Goal: Information Seeking & Learning: Learn about a topic

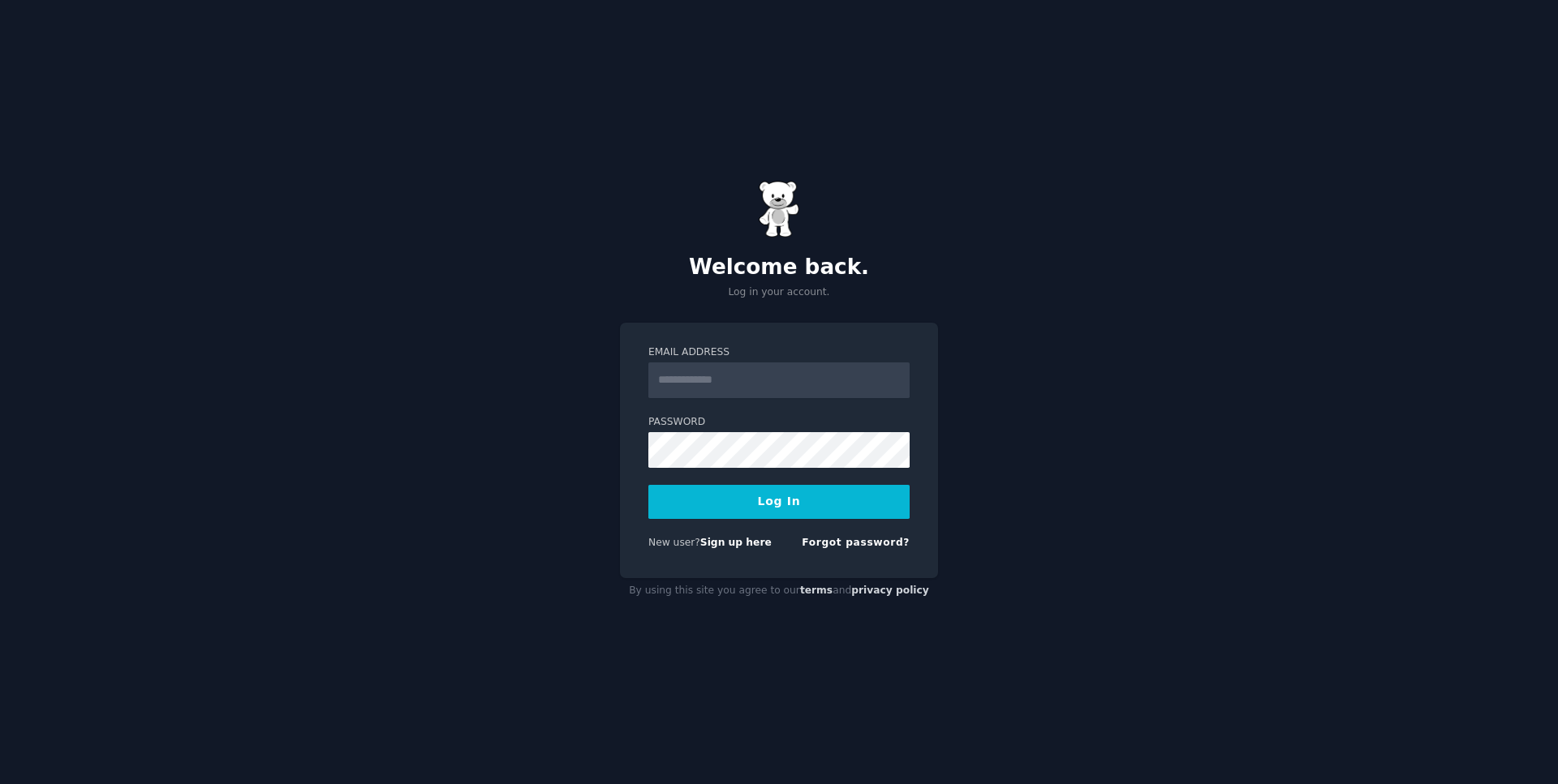
click at [756, 379] on input "Email Address" at bounding box center [779, 380] width 261 height 35
type input "**********"
click at [771, 497] on button "Log In" at bounding box center [779, 502] width 261 height 34
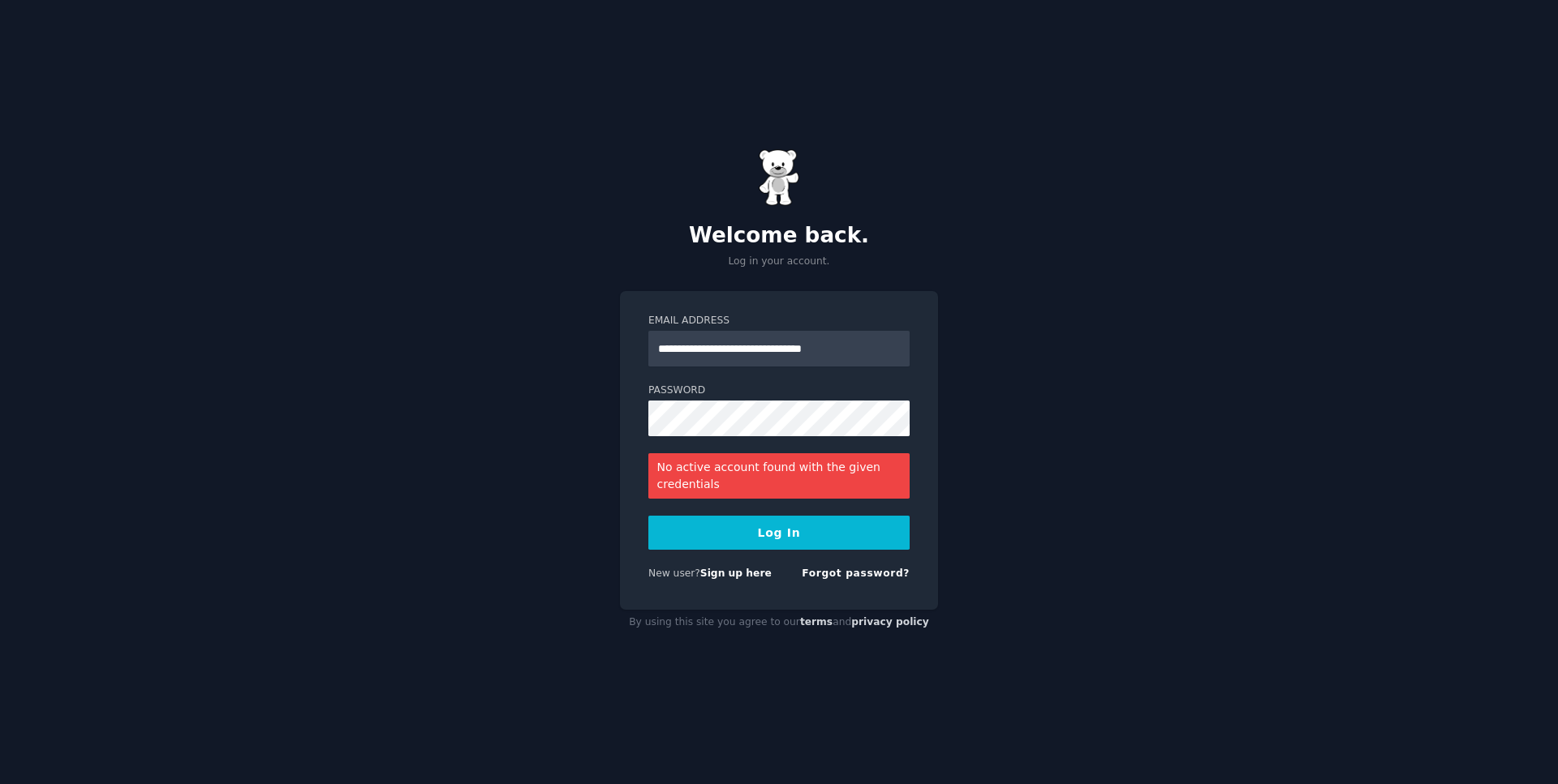
click at [779, 532] on button "Log In" at bounding box center [779, 532] width 261 height 34
click at [848, 573] on link "Forgot password?" at bounding box center [856, 573] width 108 height 11
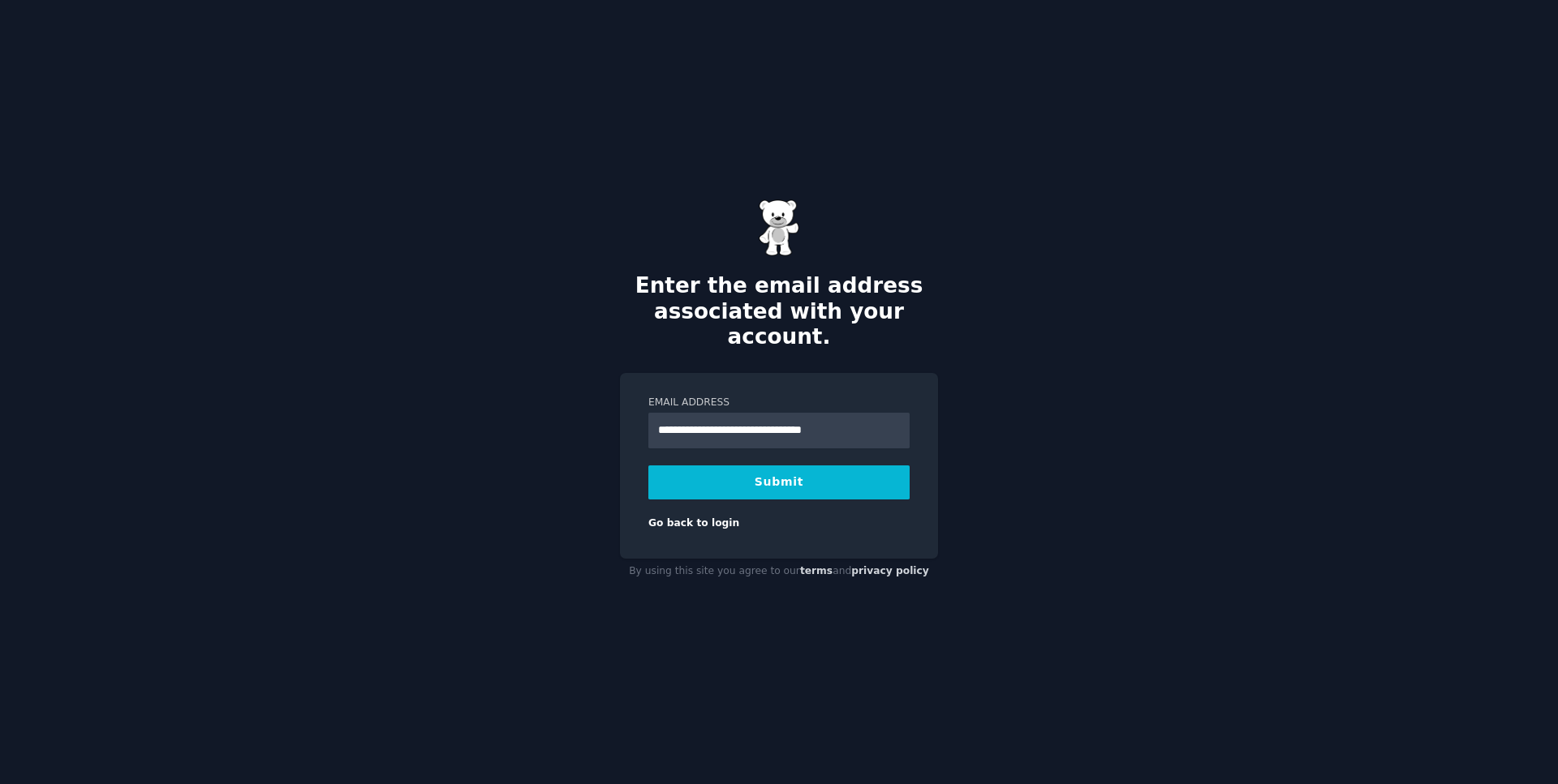
type input "**********"
click at [765, 469] on button "Submit" at bounding box center [779, 482] width 261 height 34
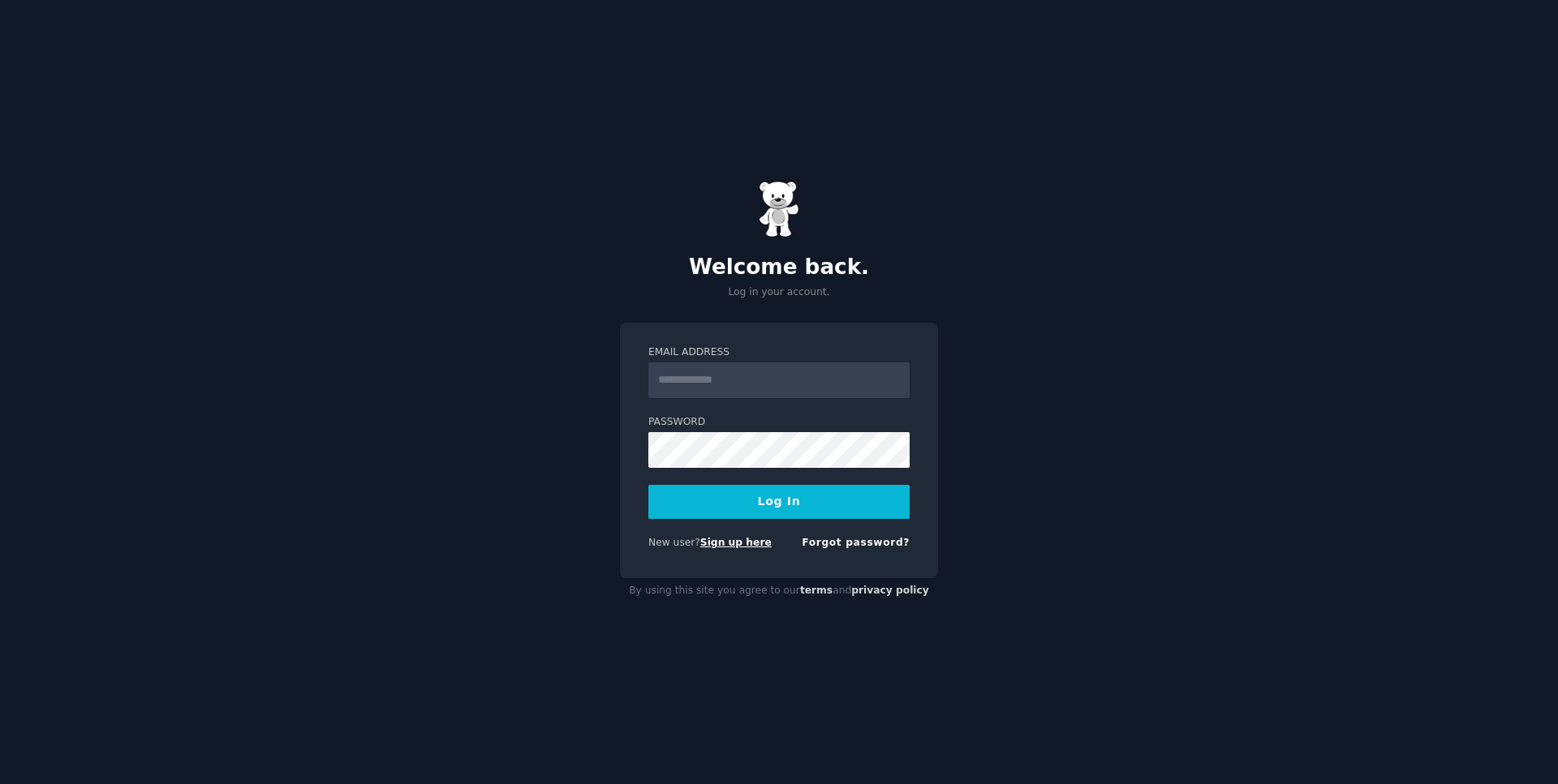
click at [722, 543] on link "Sign up here" at bounding box center [736, 542] width 72 height 11
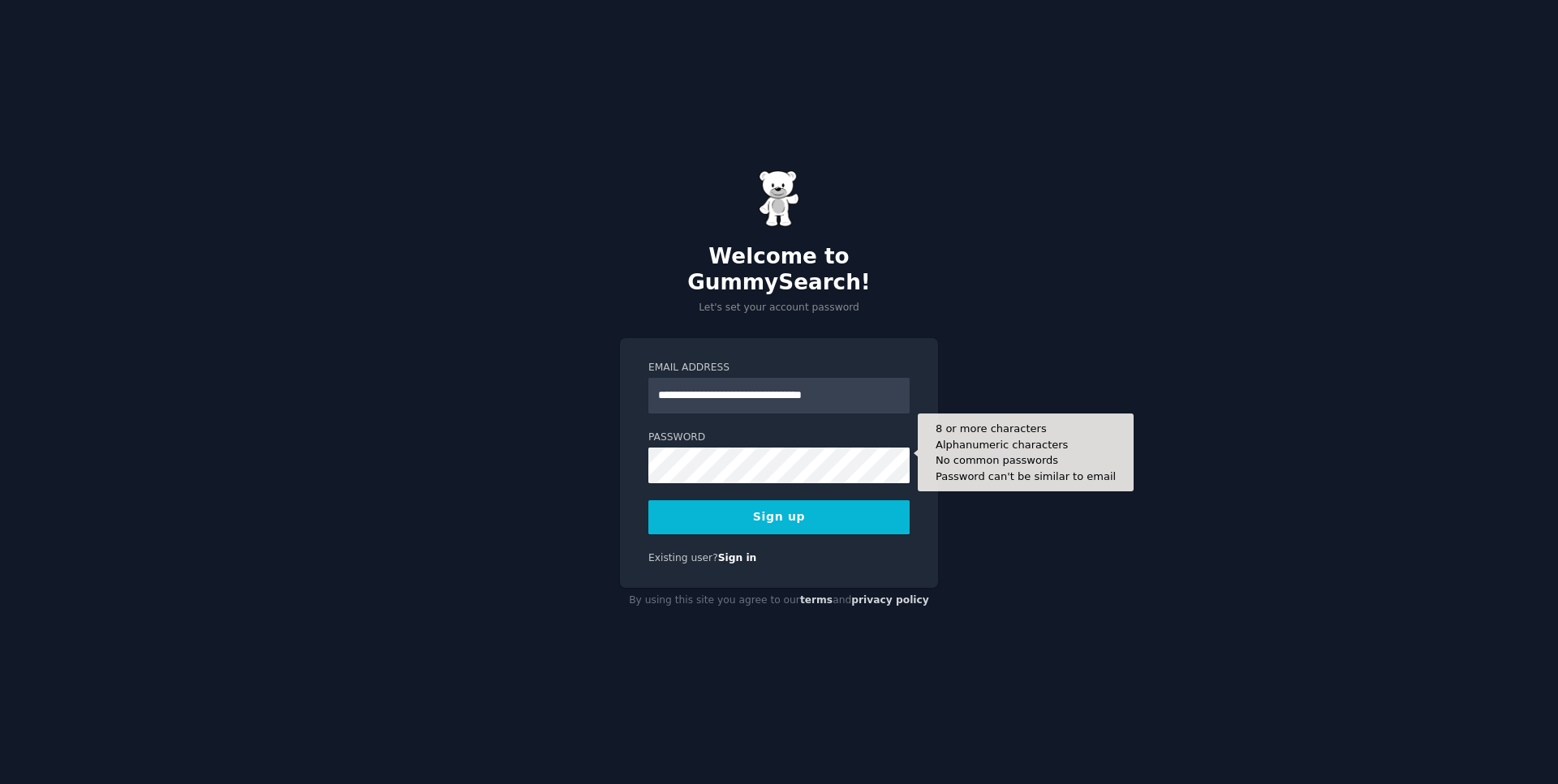
type input "**********"
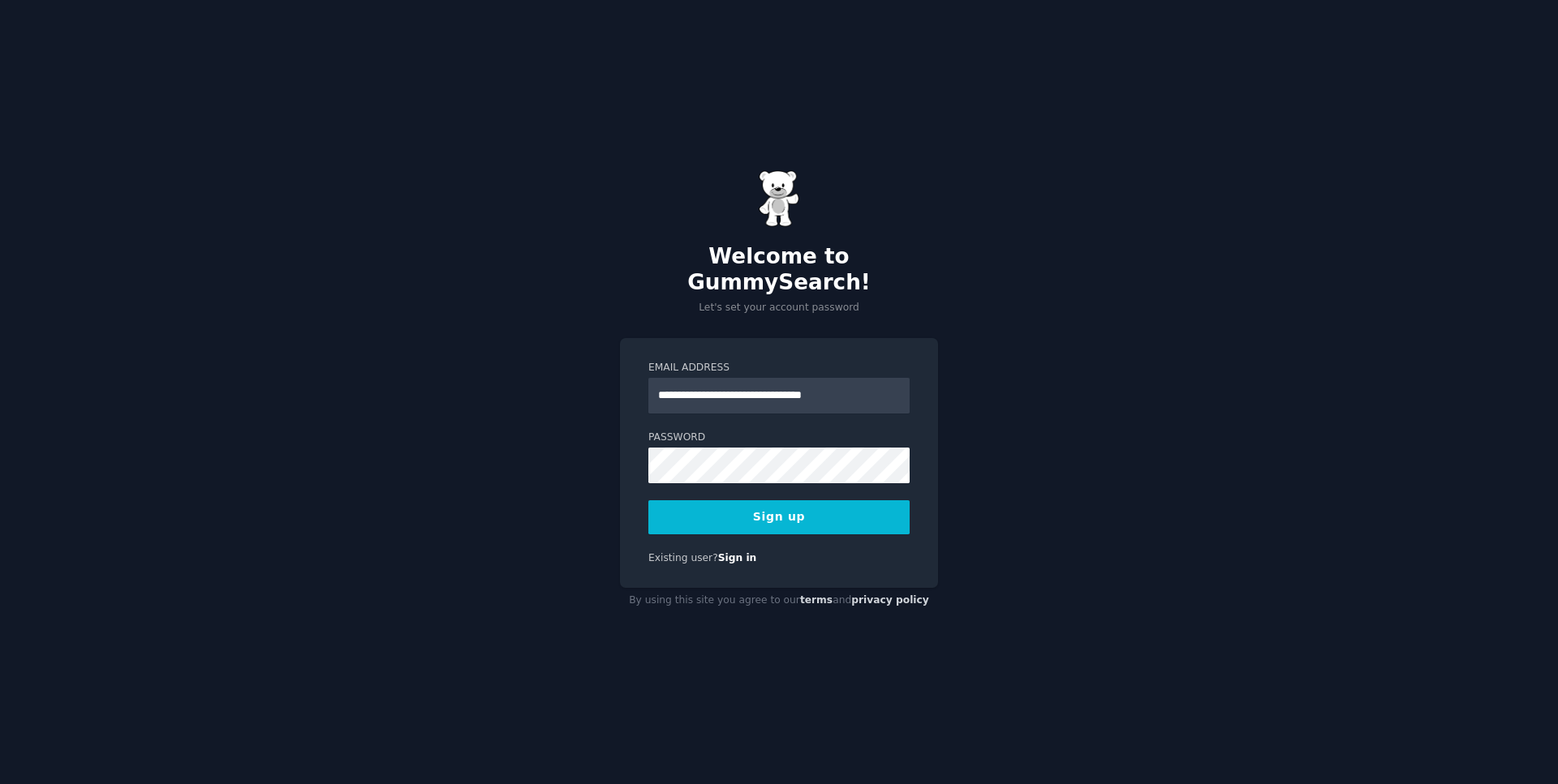
click at [778, 504] on button "Sign up" at bounding box center [779, 517] width 261 height 34
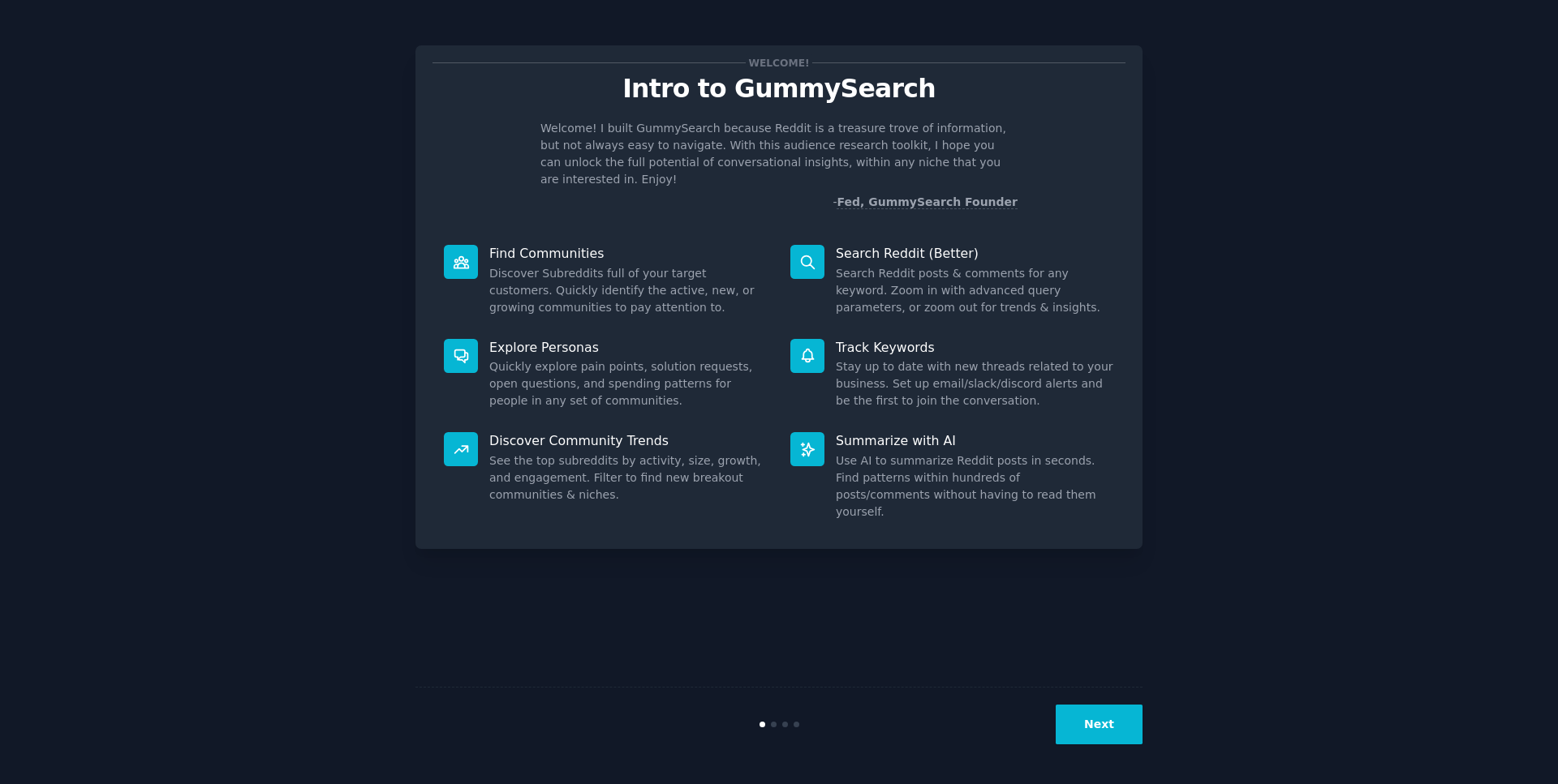
click at [1109, 728] on button "Next" at bounding box center [1098, 724] width 87 height 40
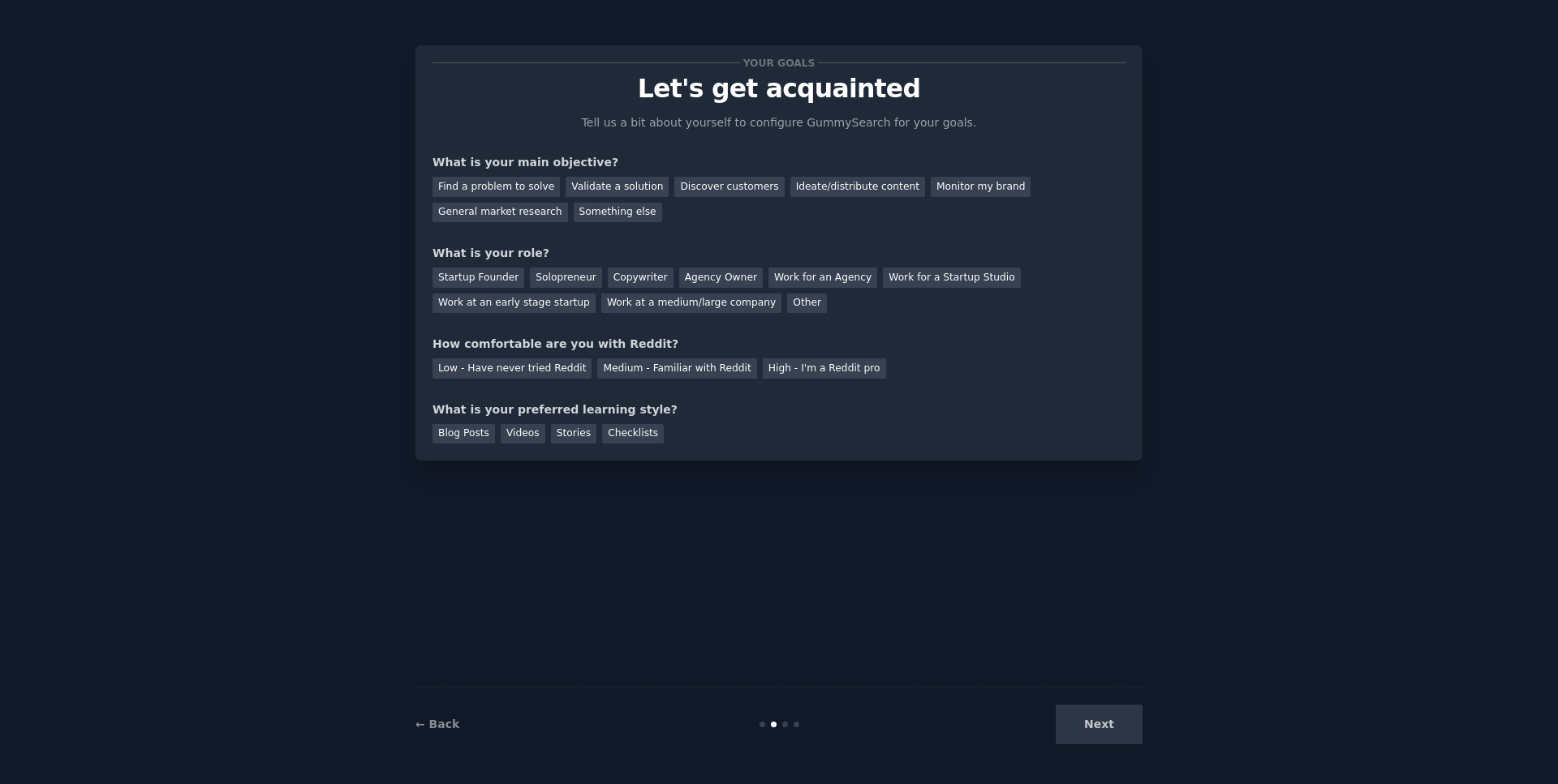
click at [1109, 728] on div "Next" at bounding box center [1021, 724] width 242 height 40
click at [1103, 720] on div "Next" at bounding box center [1021, 724] width 242 height 40
click at [489, 184] on div "Find a problem to solve" at bounding box center [496, 187] width 127 height 20
click at [568, 203] on div "General market research" at bounding box center [500, 213] width 136 height 20
click at [519, 188] on div "Find a problem to solve" at bounding box center [496, 187] width 127 height 20
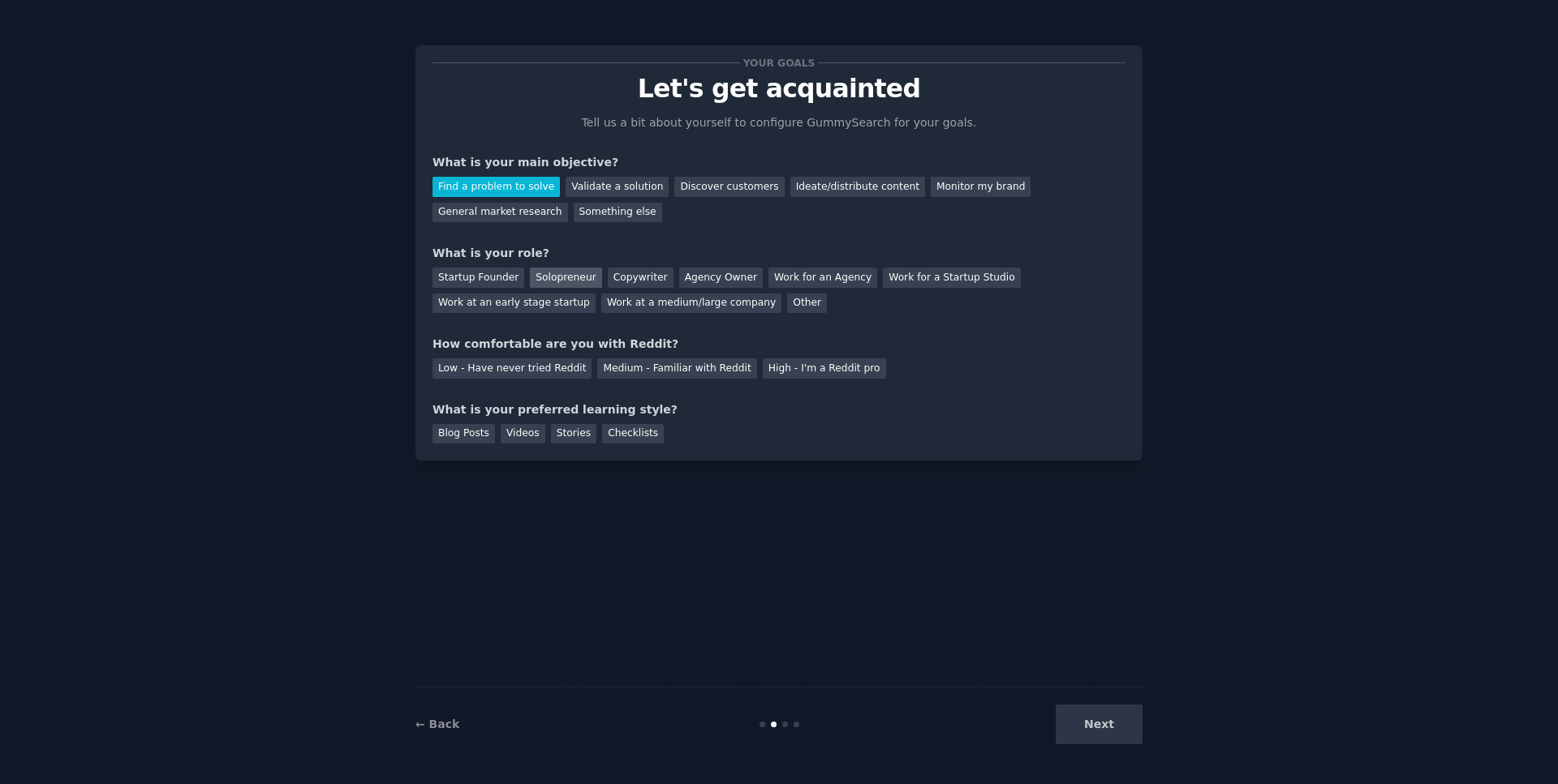
click at [556, 280] on div "Solopreneur" at bounding box center [566, 278] width 72 height 20
click at [534, 366] on div "Low - Have never tried Reddit" at bounding box center [512, 368] width 159 height 20
click at [513, 433] on div "Videos" at bounding box center [523, 434] width 45 height 20
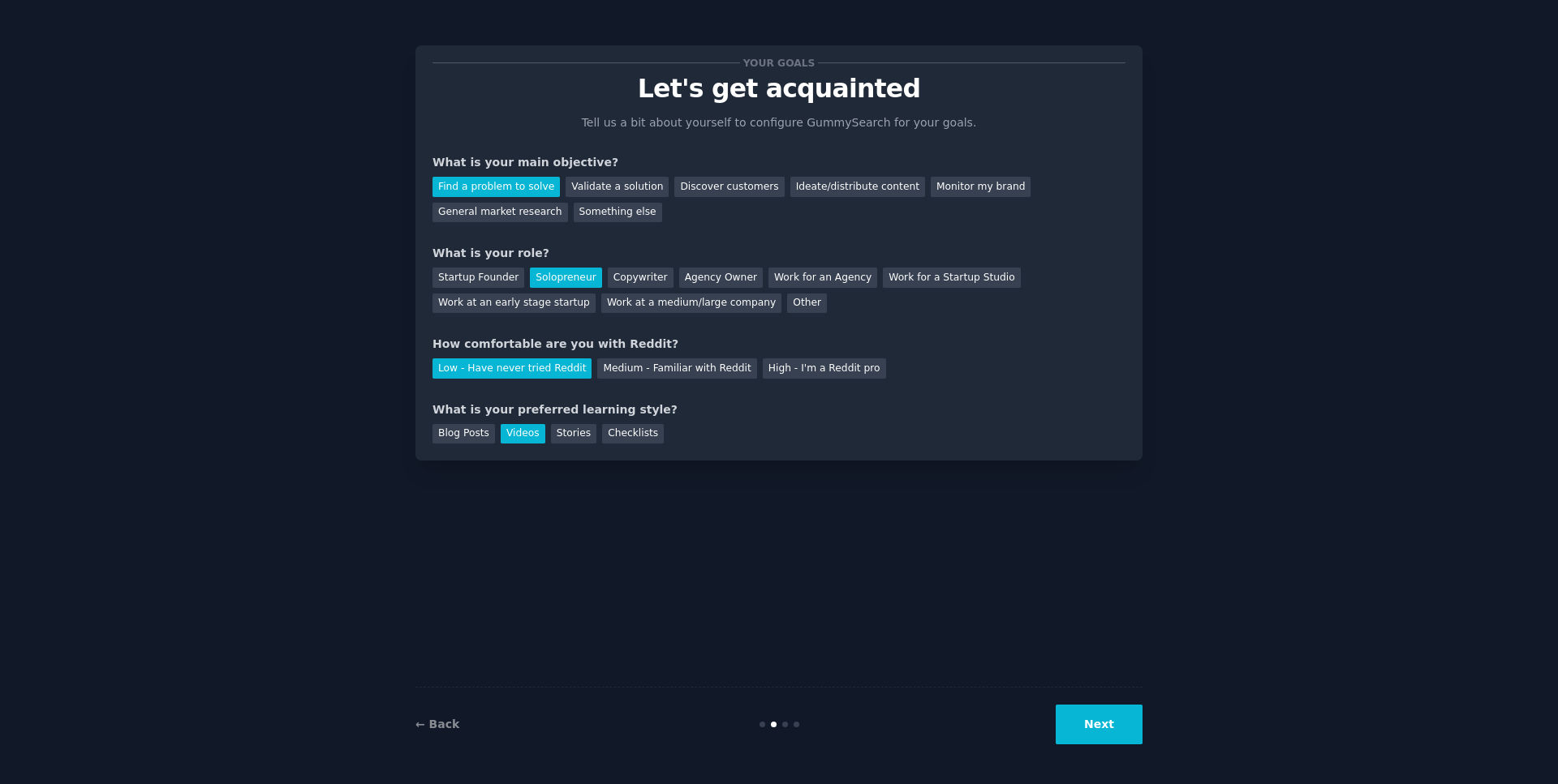
click at [1117, 718] on button "Next" at bounding box center [1098, 724] width 87 height 40
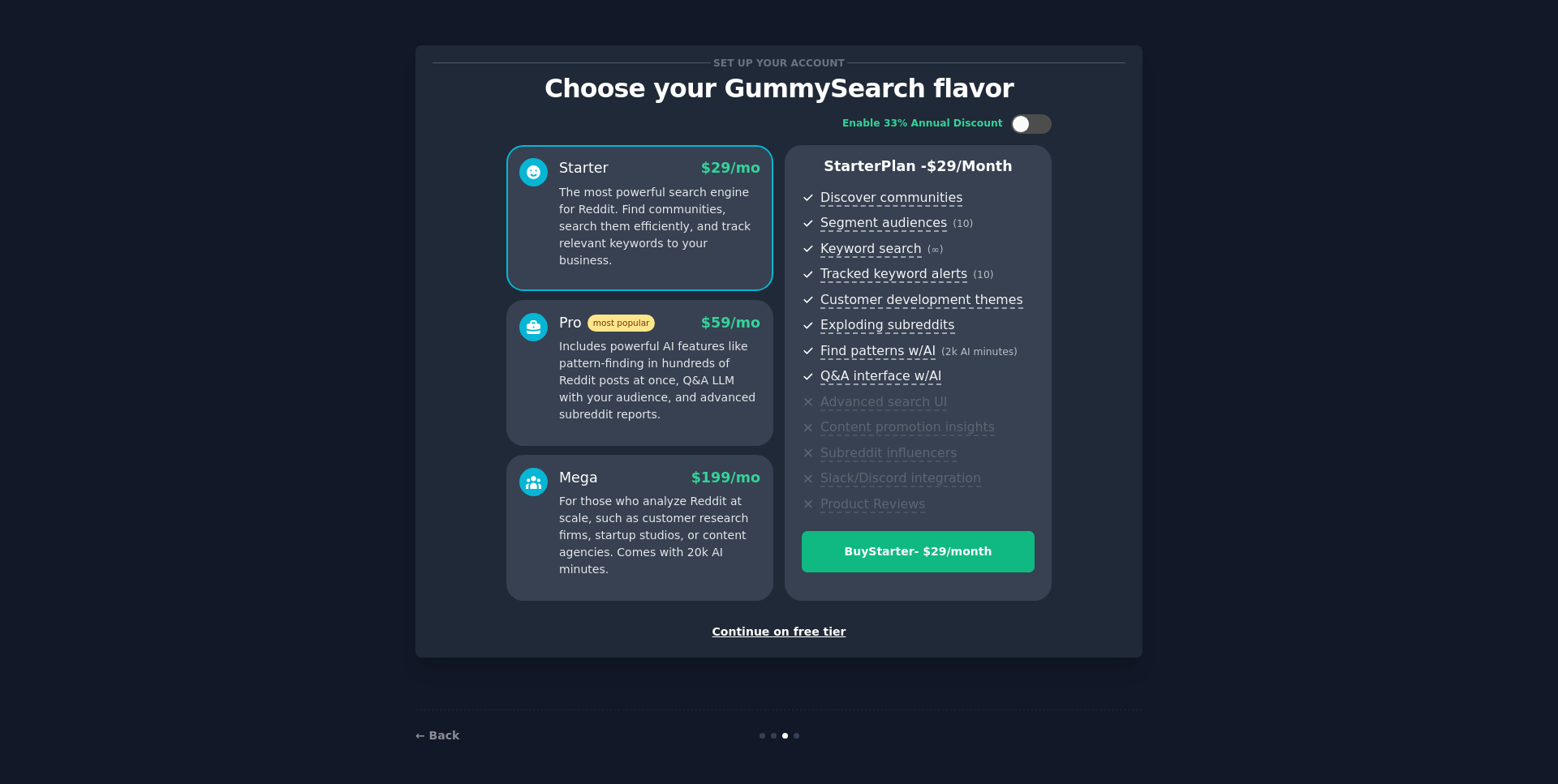
click at [770, 630] on div "Continue on free tier" at bounding box center [779, 632] width 693 height 17
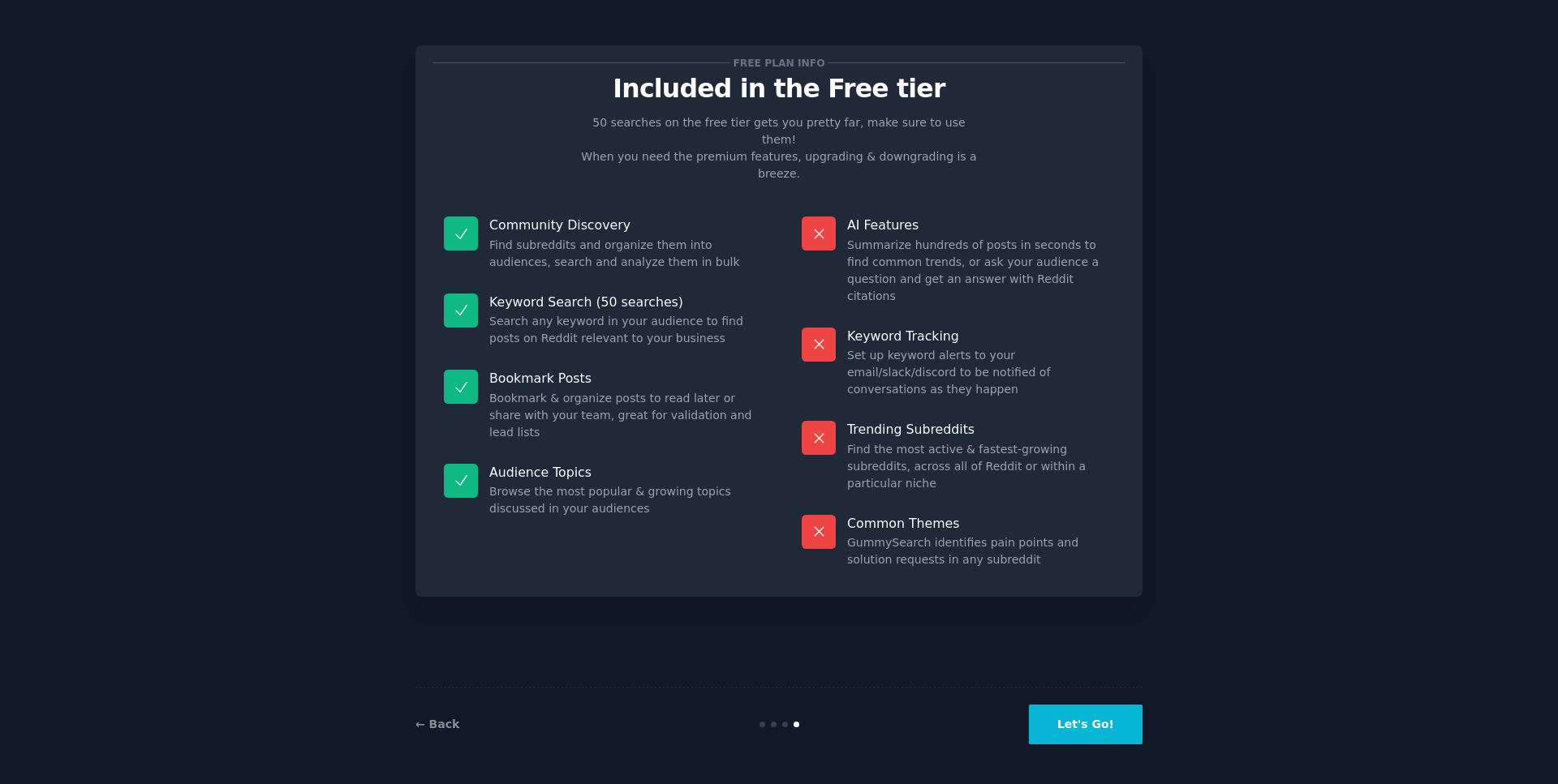
click at [1107, 722] on button "Let's Go!" at bounding box center [1086, 724] width 114 height 40
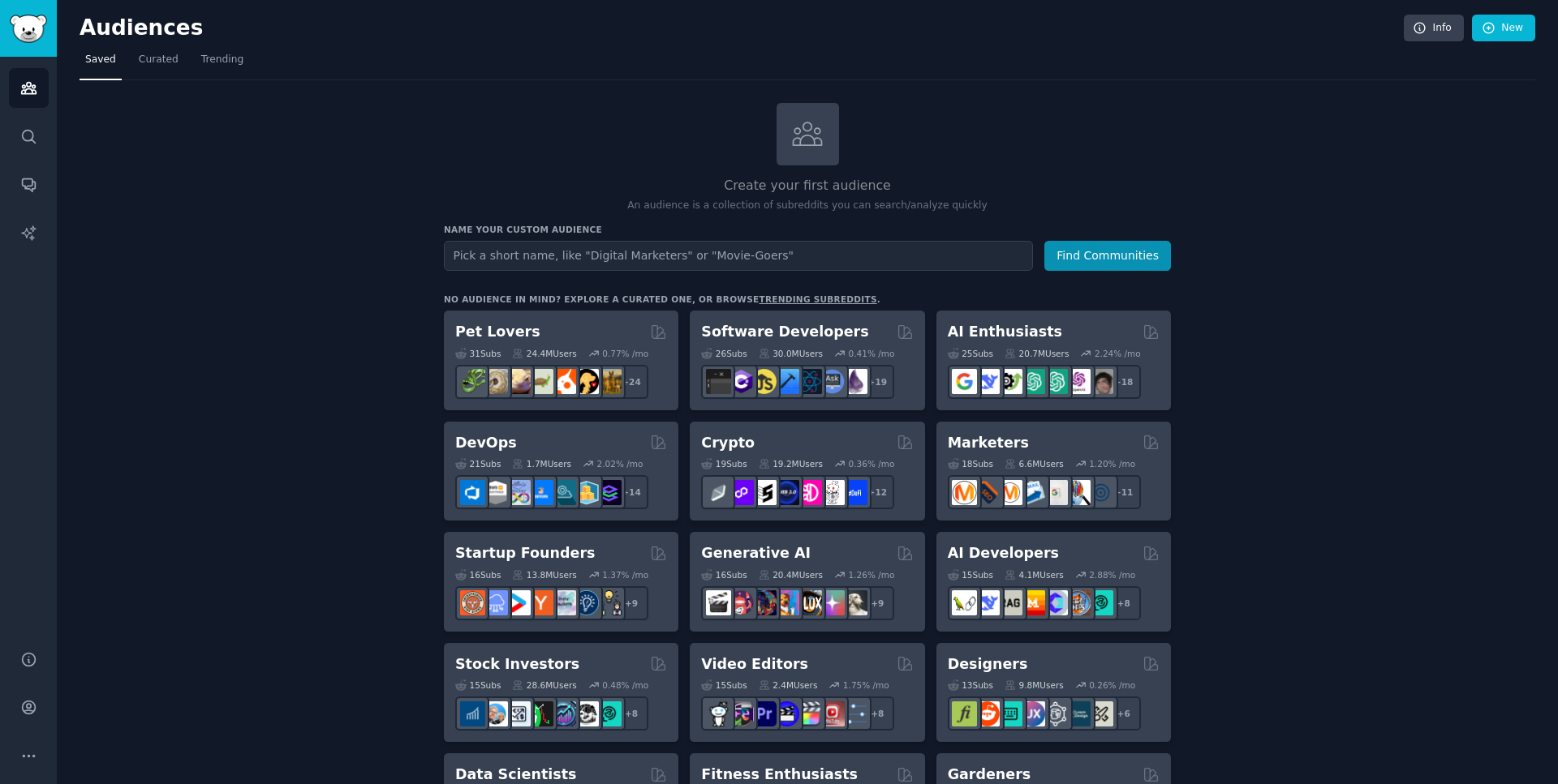
click at [741, 252] on input "text" at bounding box center [738, 256] width 589 height 30
type input "couples"
click at [1045, 241] on button "Find Communities" at bounding box center [1108, 256] width 126 height 30
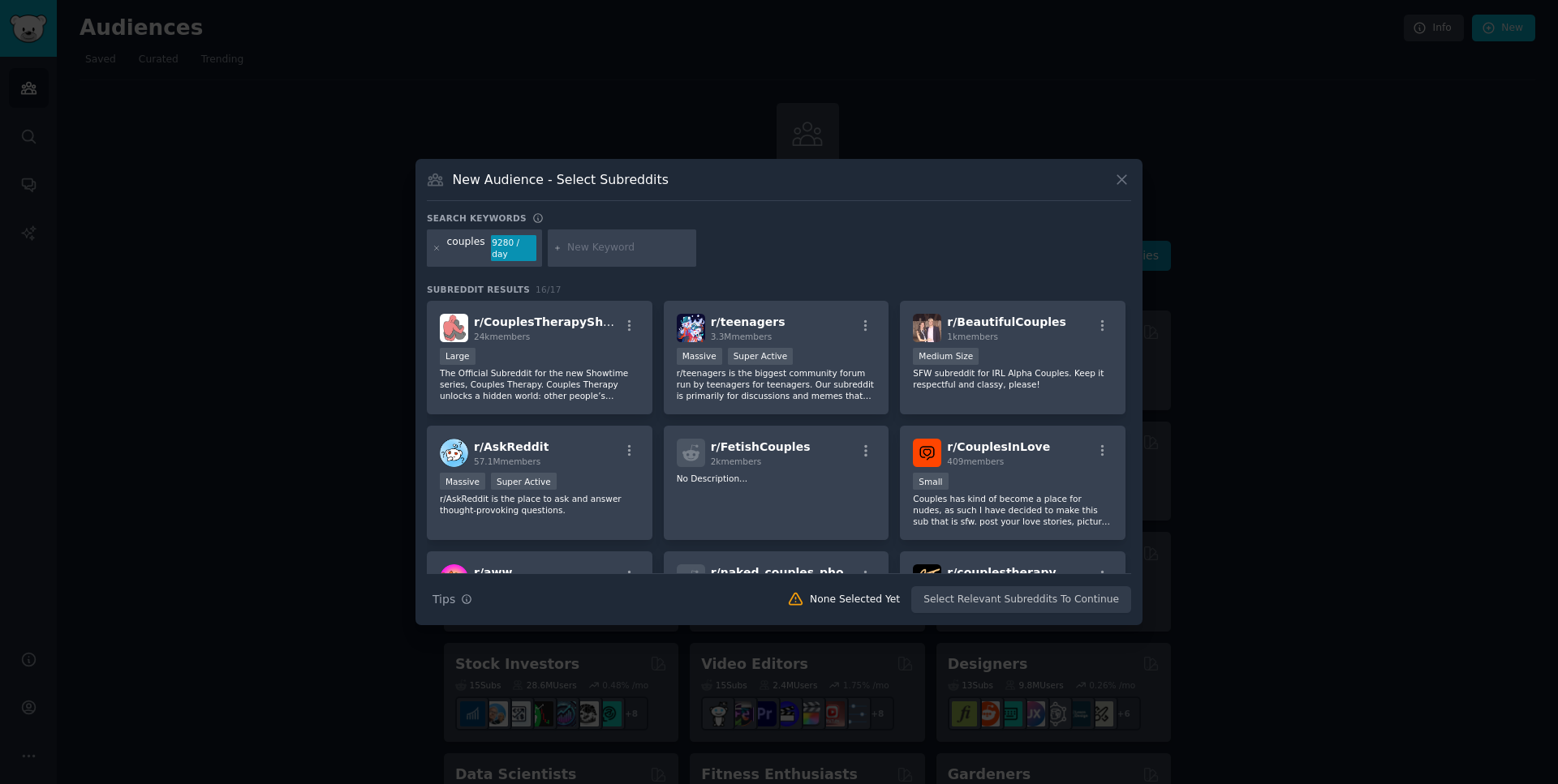
click at [1119, 183] on icon at bounding box center [1122, 180] width 9 height 9
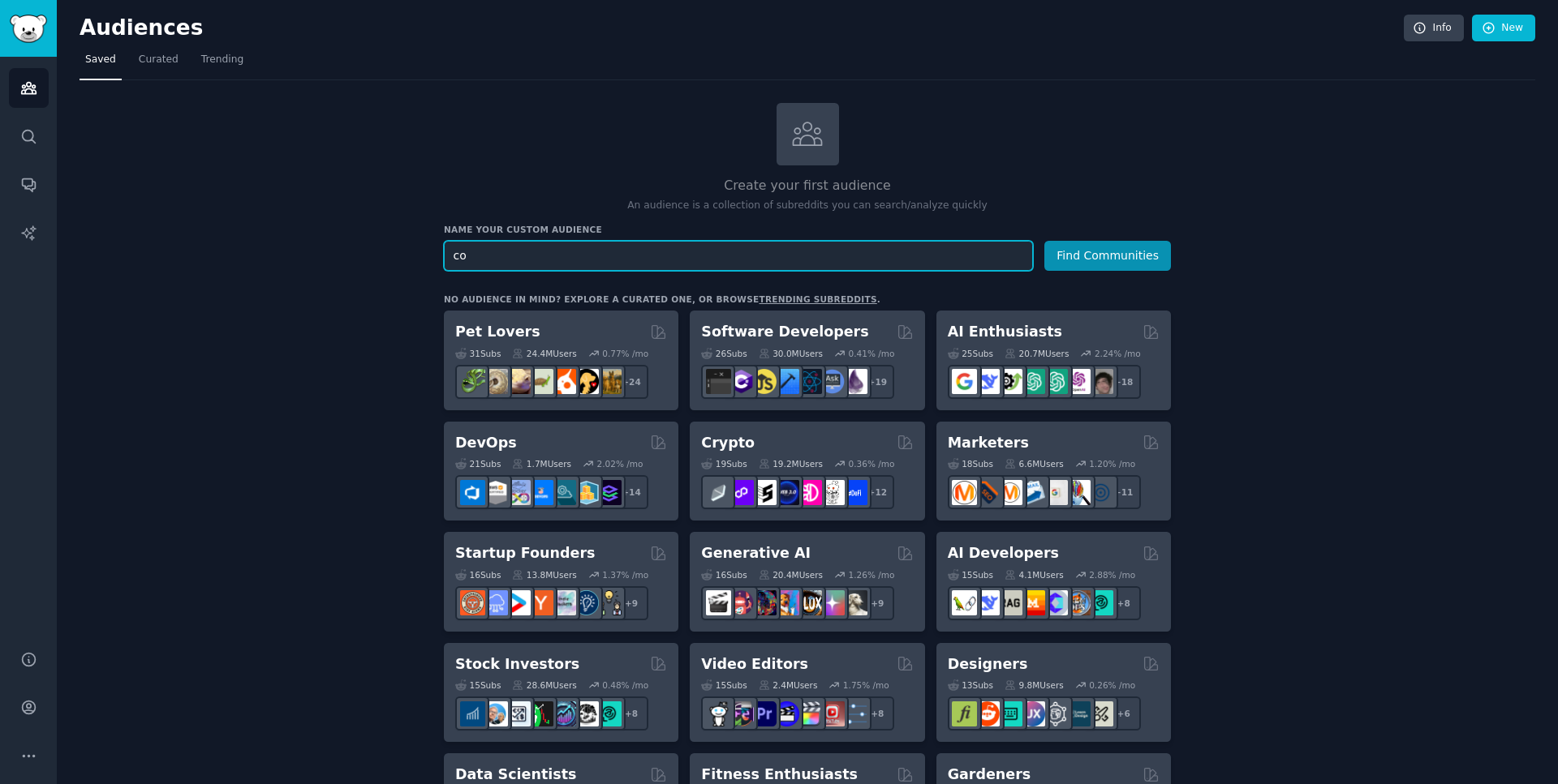
type input "c"
type input "marriage"
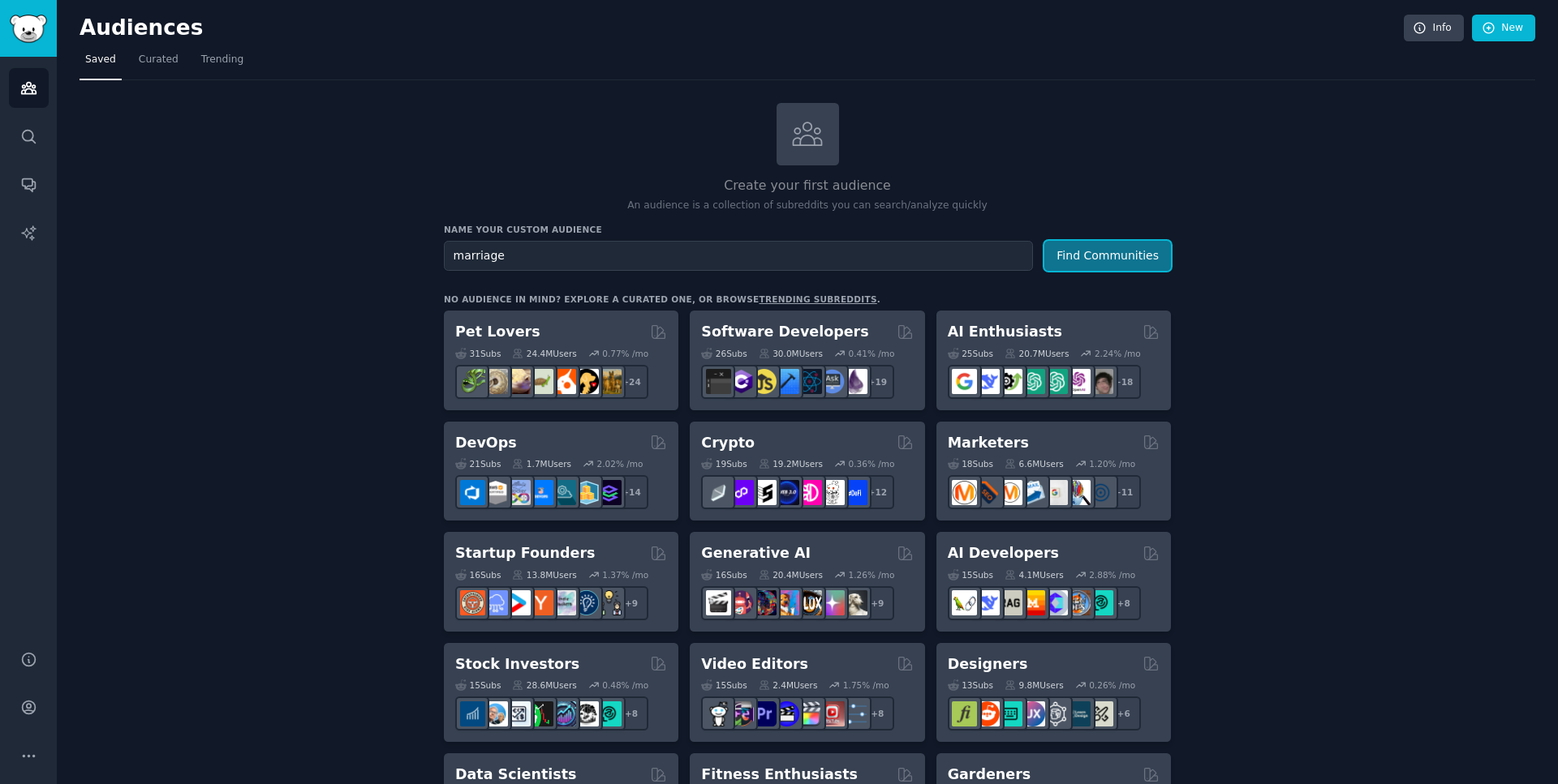
click at [1091, 252] on button "Find Communities" at bounding box center [1108, 256] width 126 height 30
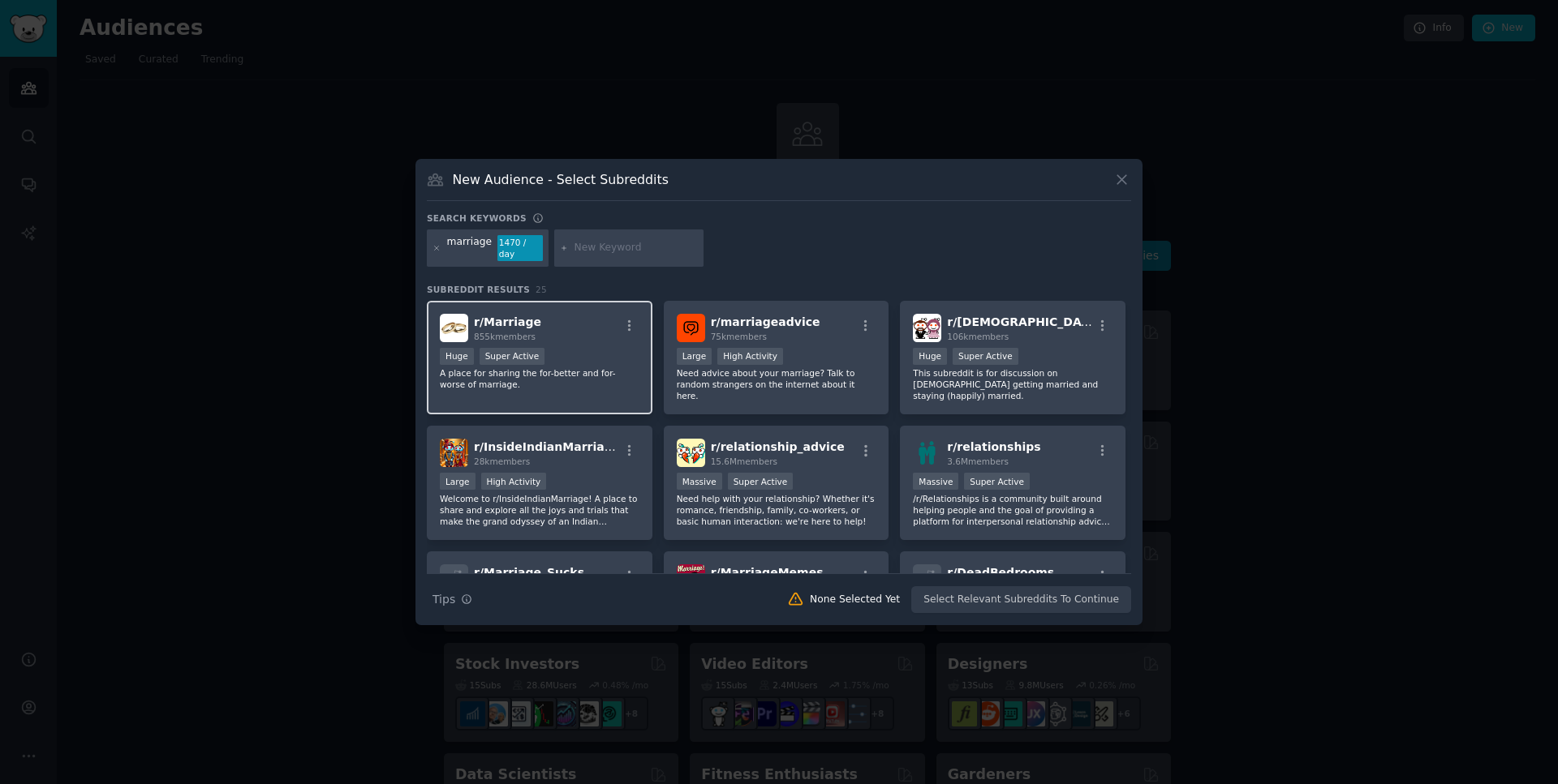
click at [588, 315] on div "r/ Marriage 855k members" at bounding box center [540, 328] width 199 height 29
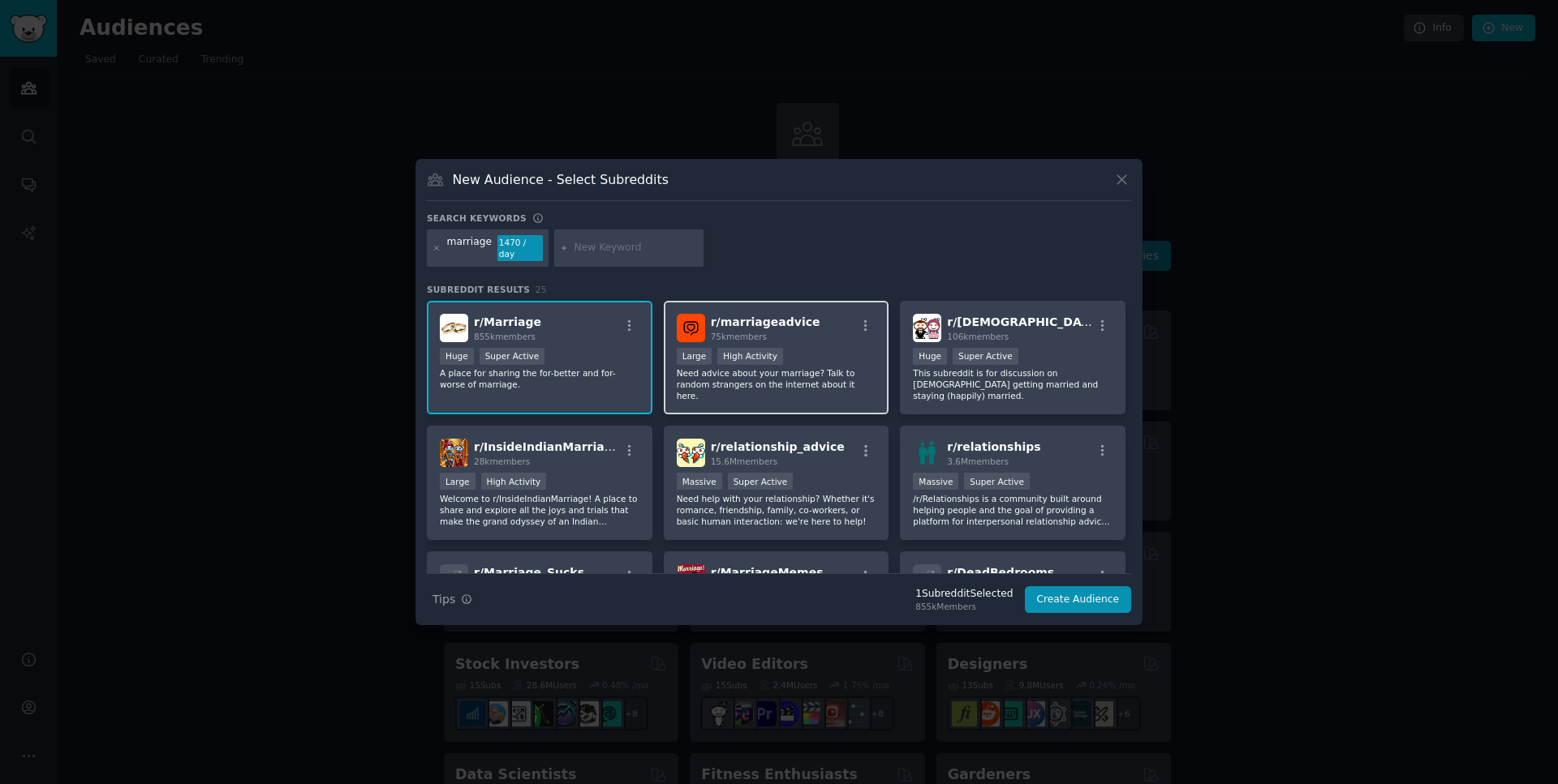
click at [830, 316] on div "r/ marriageadvice 75k members" at bounding box center [776, 328] width 199 height 29
click at [604, 442] on div "r/ InsideIndianMarriage 28k members" at bounding box center [540, 453] width 199 height 29
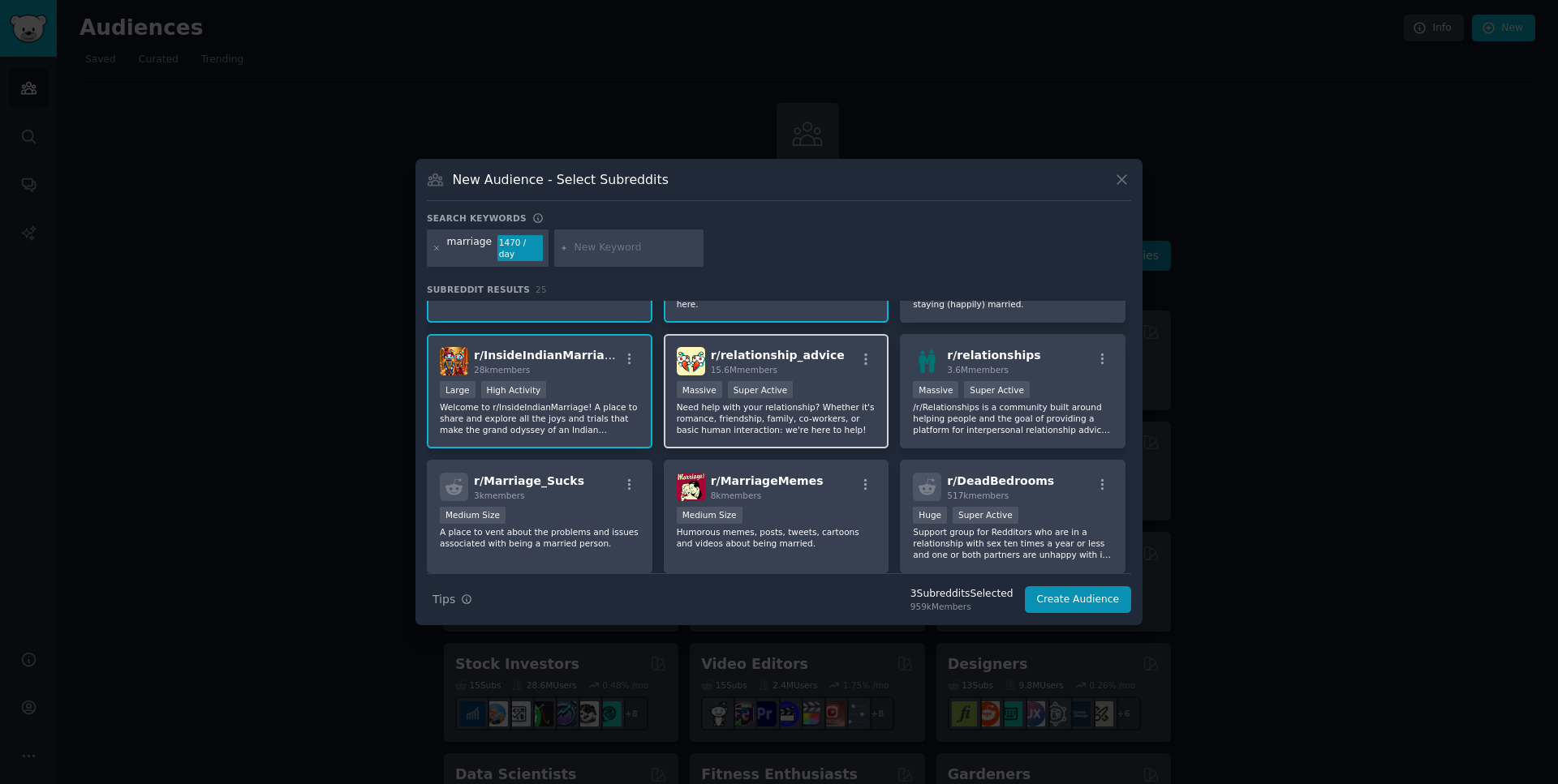
scroll to position [93, 0]
click at [589, 485] on div "r/ Marriage_Sucks 3k members Medium Size A place to vent about the problems and…" at bounding box center [540, 516] width 226 height 114
click at [1074, 587] on button "Create Audience" at bounding box center [1078, 600] width 107 height 28
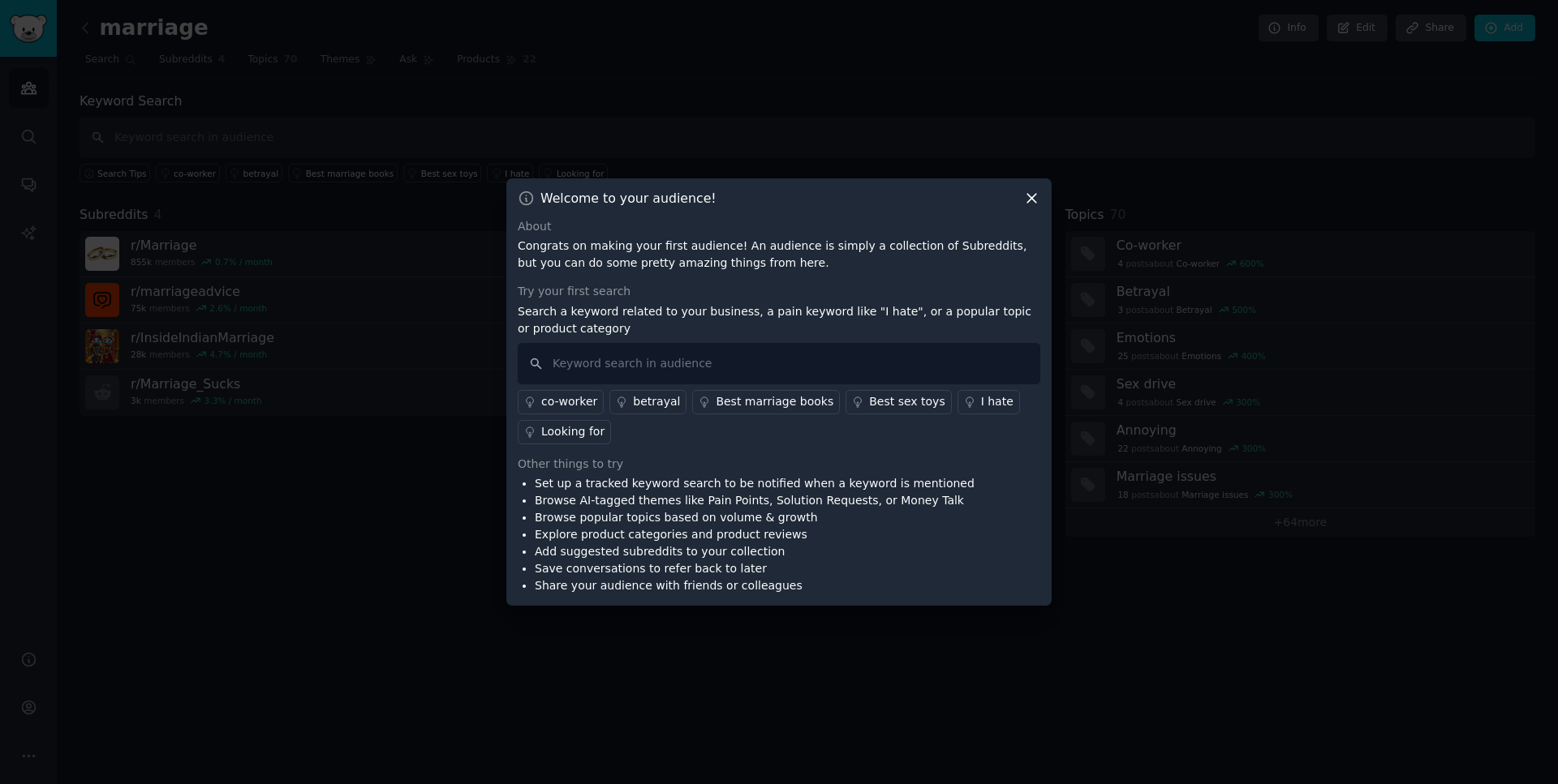
click at [1029, 206] on div "Welcome to your audience! About Congrats on making your first audience! An audi…" at bounding box center [779, 392] width 545 height 428
click at [1027, 204] on icon at bounding box center [1032, 199] width 17 height 17
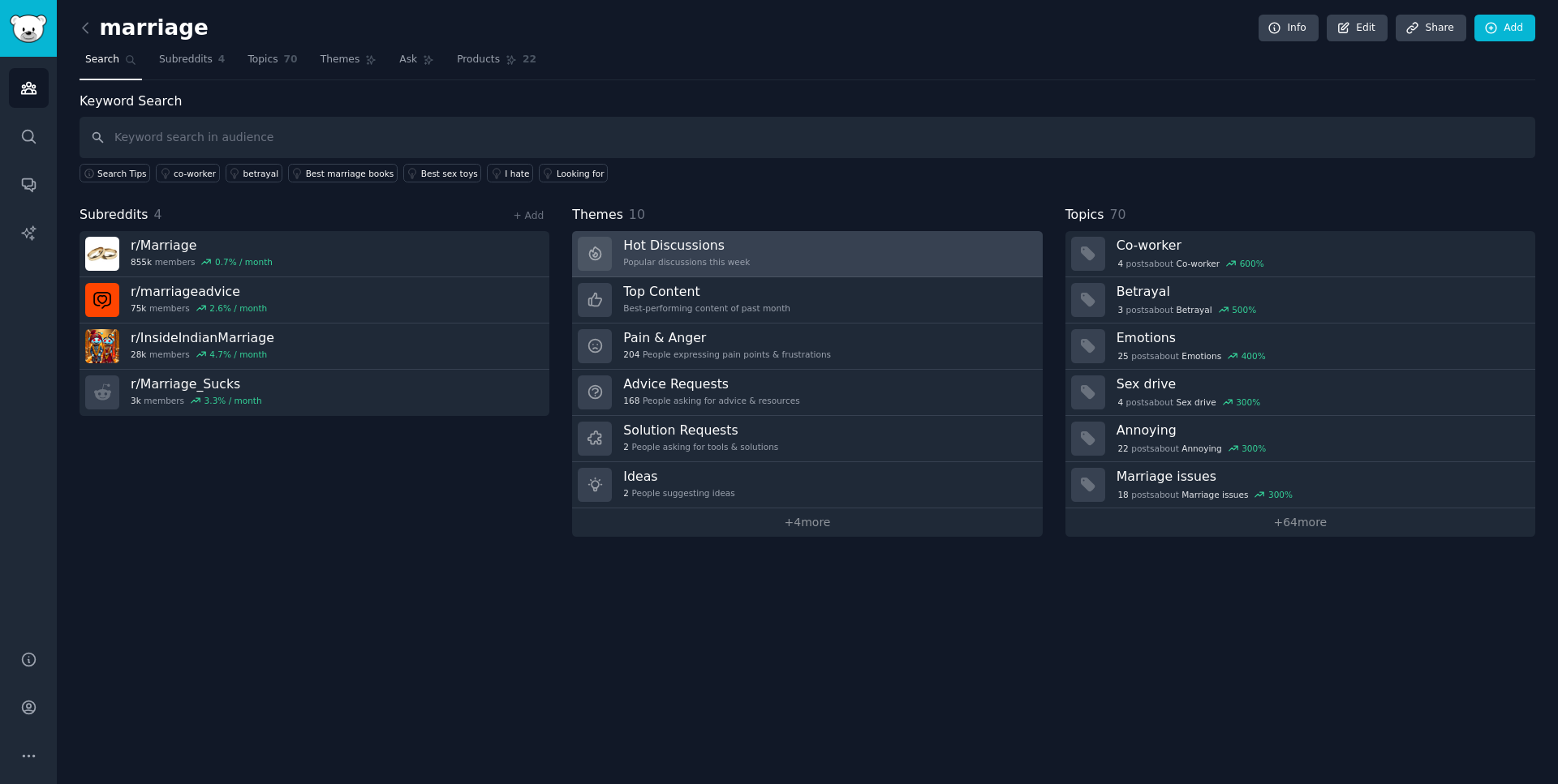
click at [667, 252] on h3 "Hot Discussions" at bounding box center [686, 246] width 126 height 17
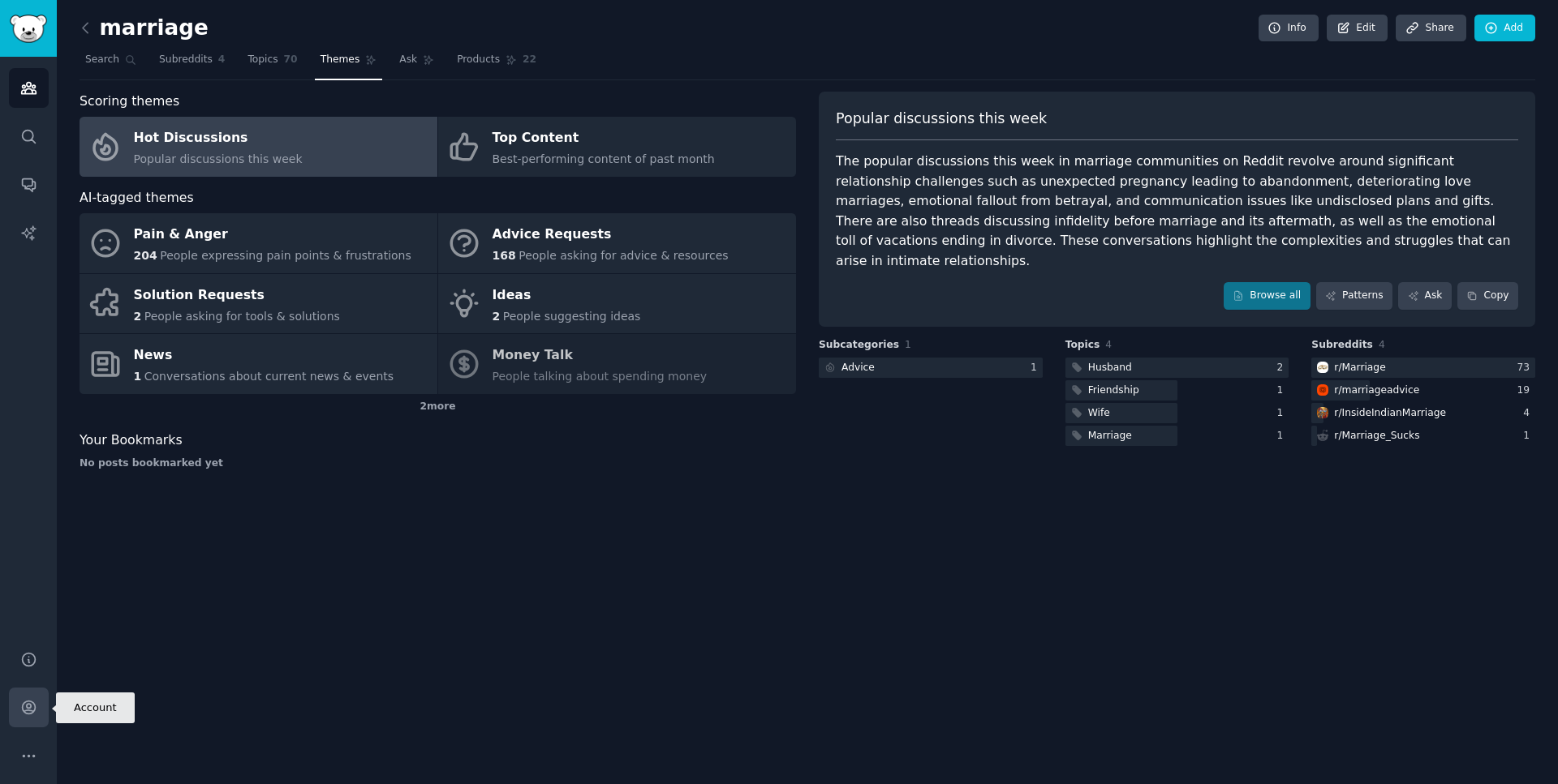
click at [33, 698] on link "Account" at bounding box center [29, 707] width 40 height 40
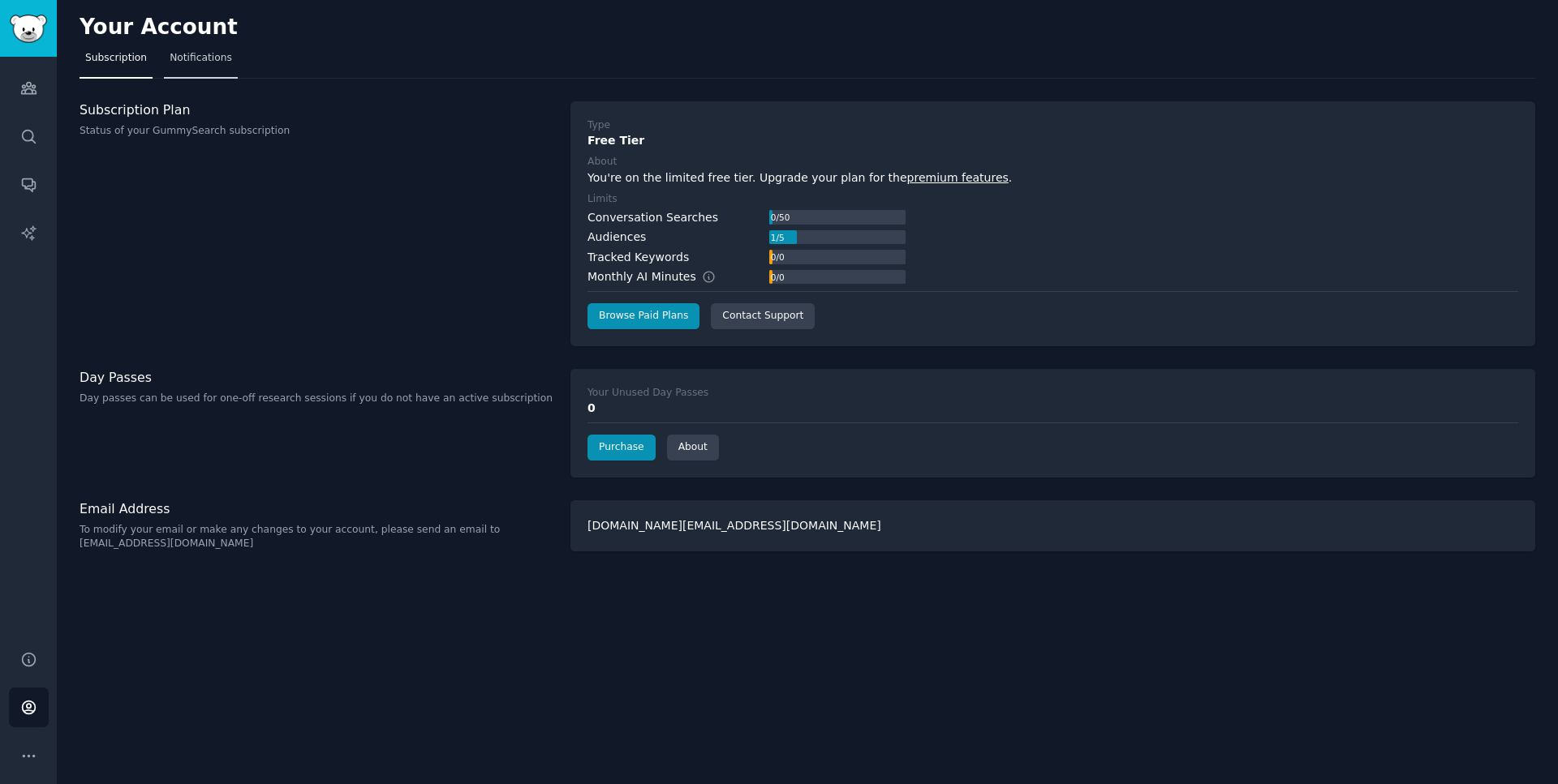
click at [193, 56] on span "Notifications" at bounding box center [201, 58] width 62 height 14
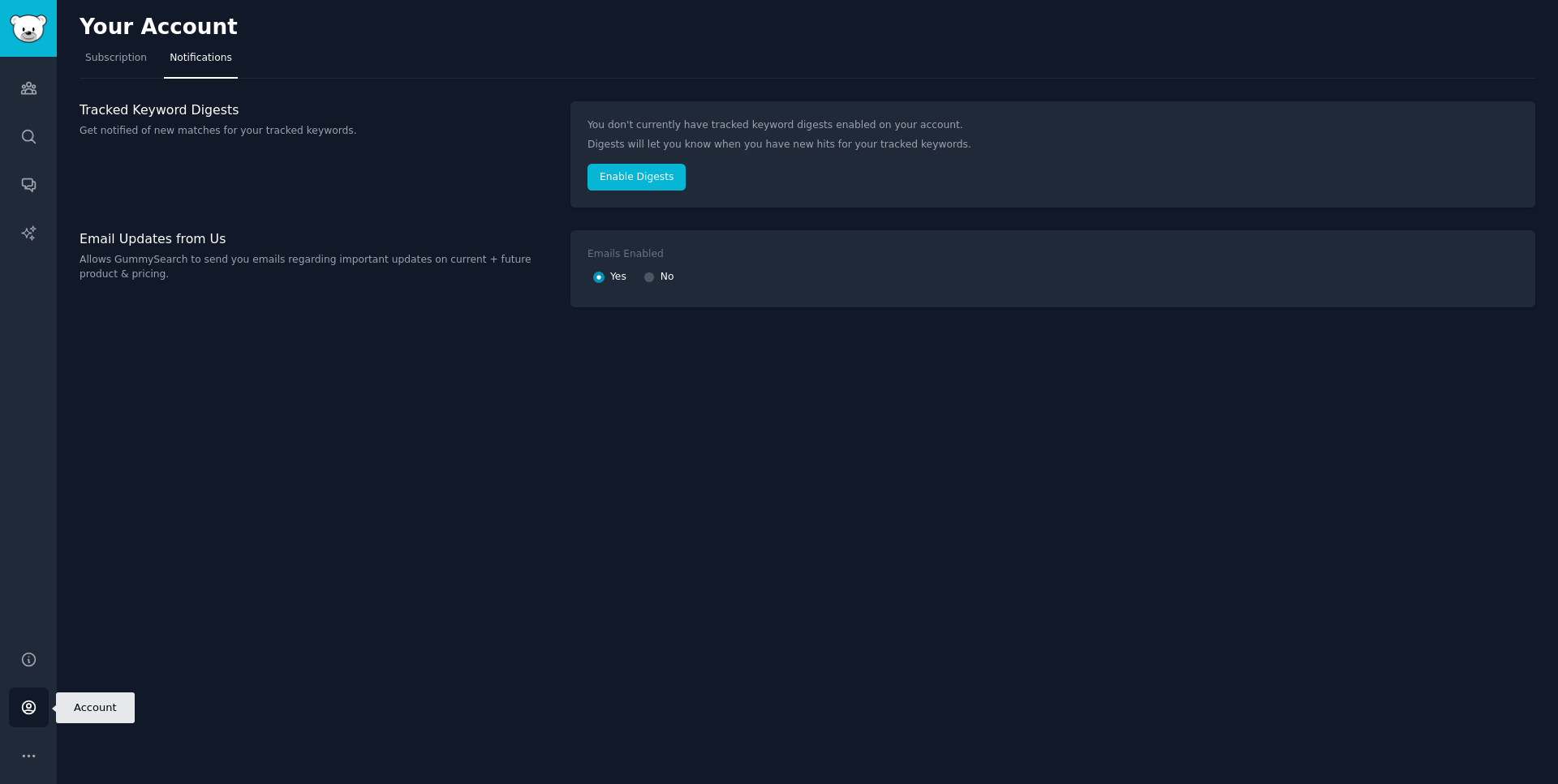
click at [30, 707] on icon "Sidebar" at bounding box center [29, 707] width 17 height 17
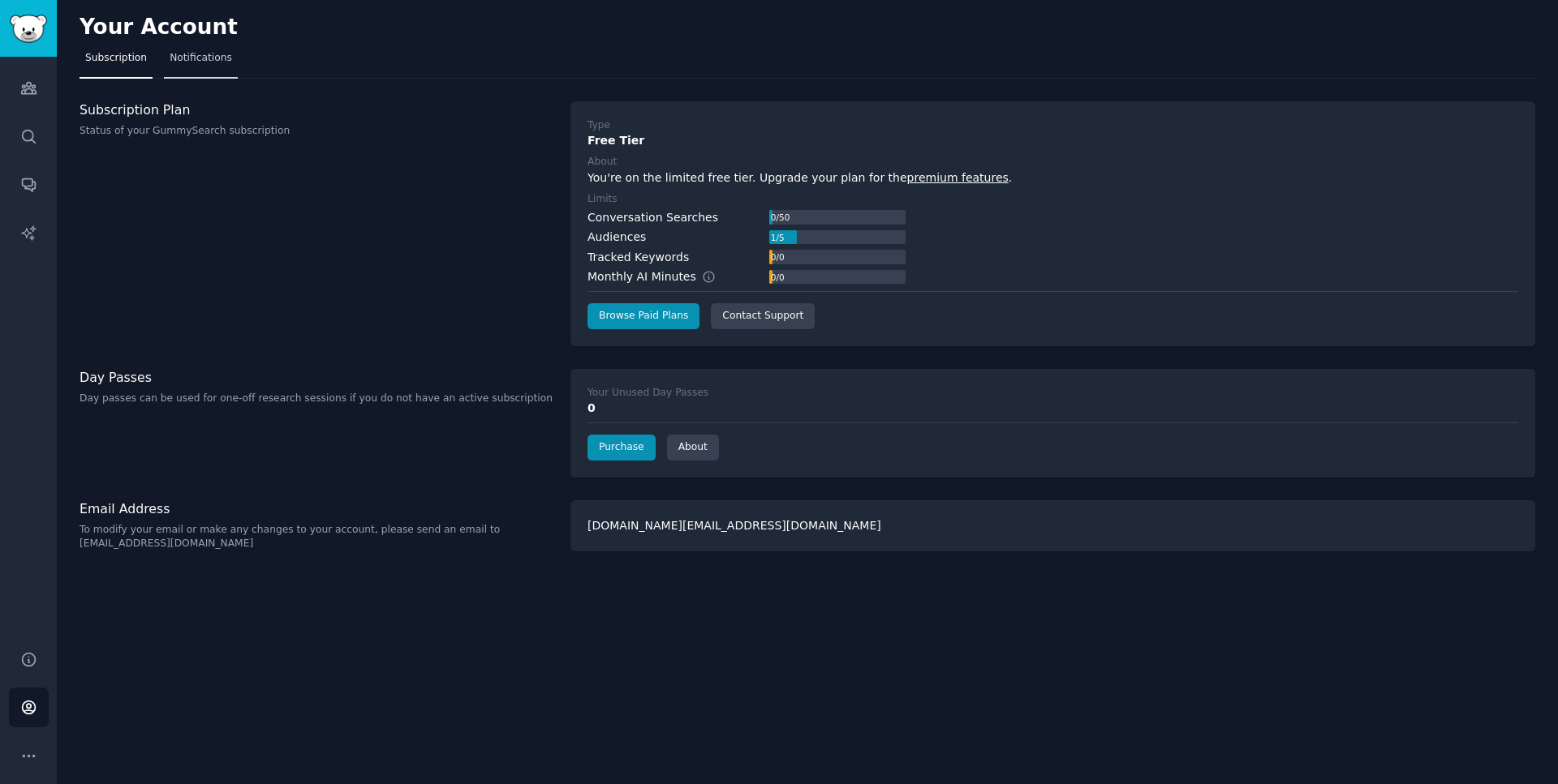
click at [189, 47] on link "Notifications" at bounding box center [201, 62] width 74 height 34
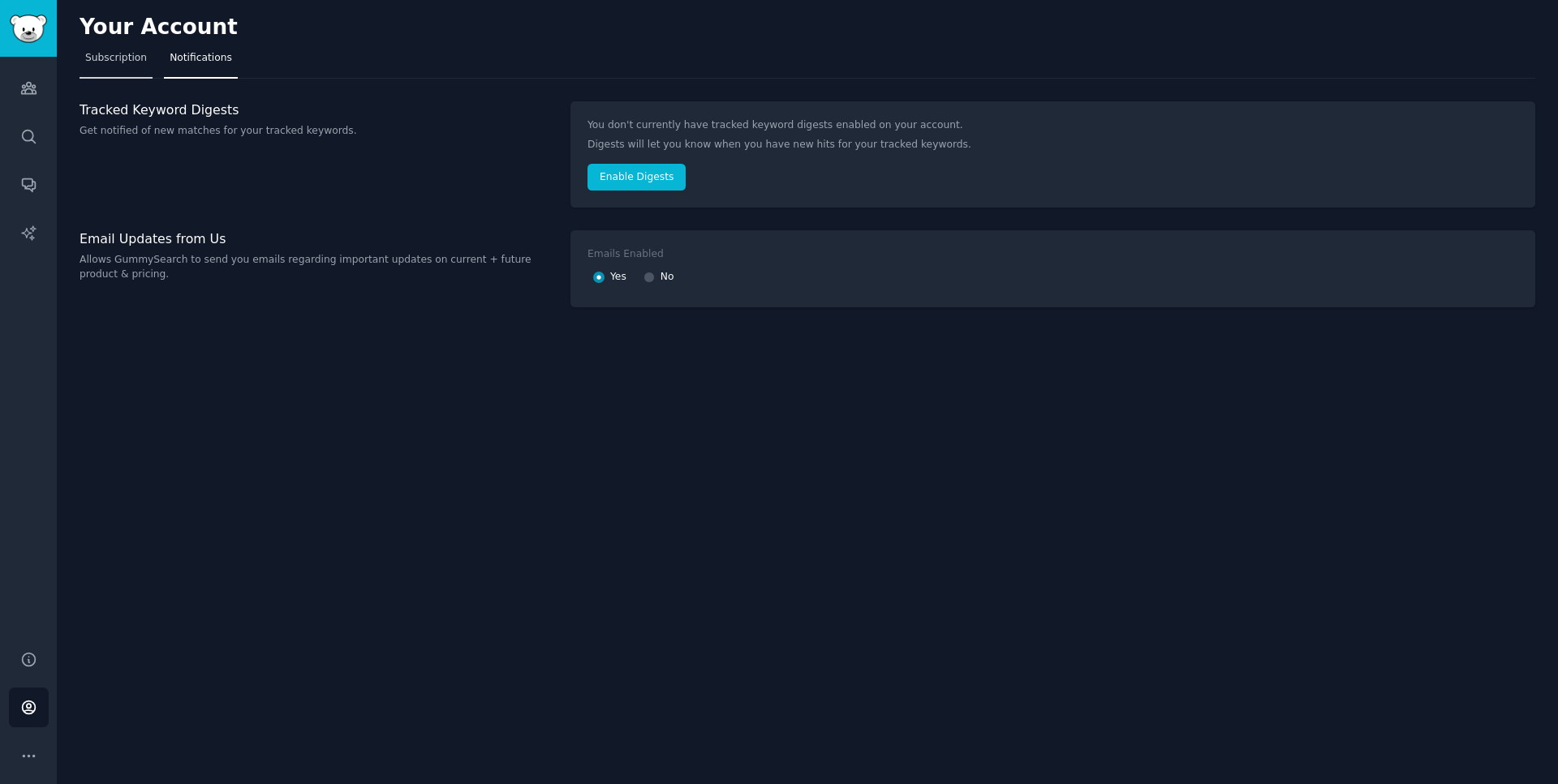
click at [132, 56] on span "Subscription" at bounding box center [115, 58] width 61 height 14
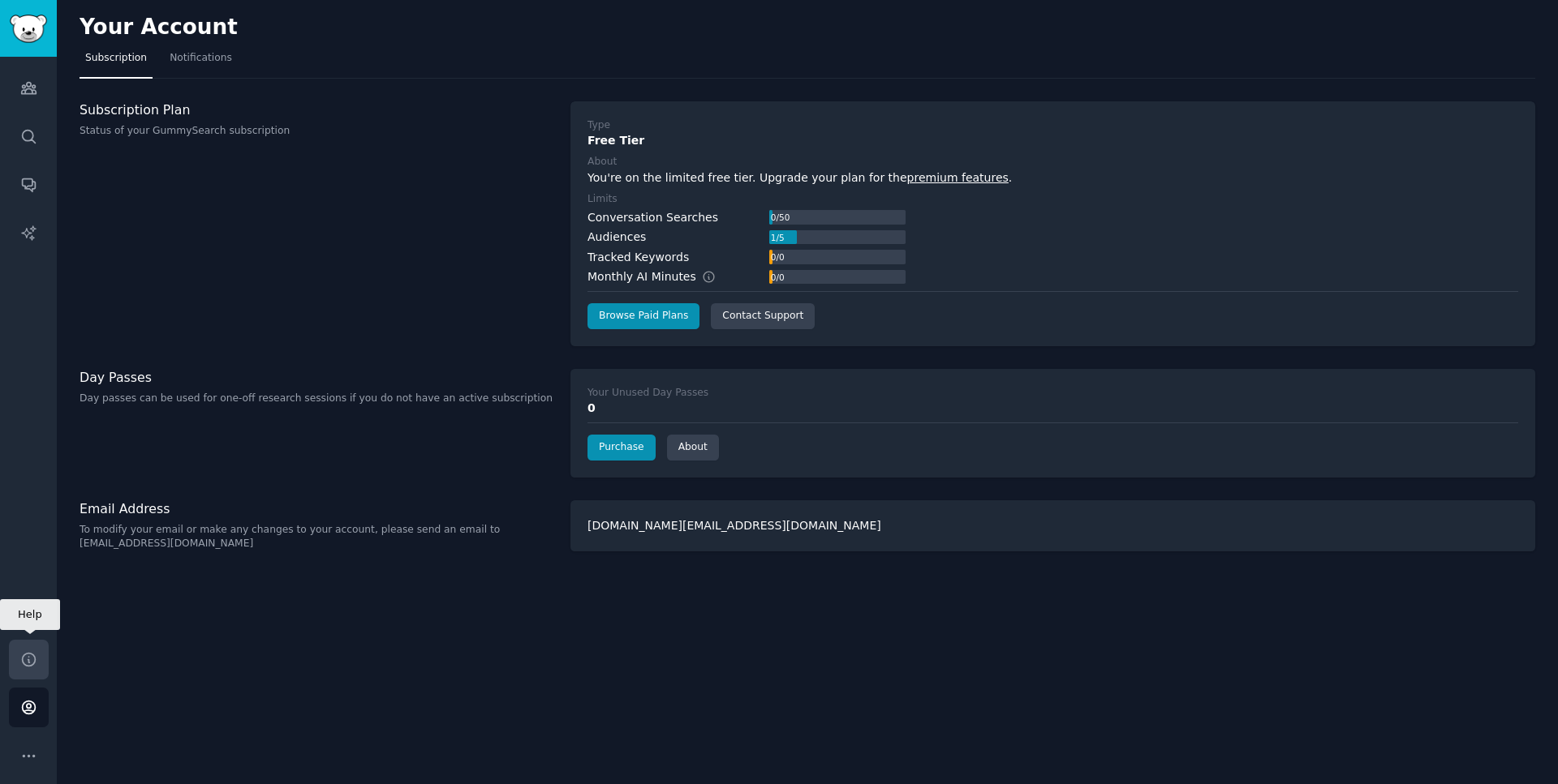
click at [40, 663] on link "Help" at bounding box center [29, 660] width 40 height 40
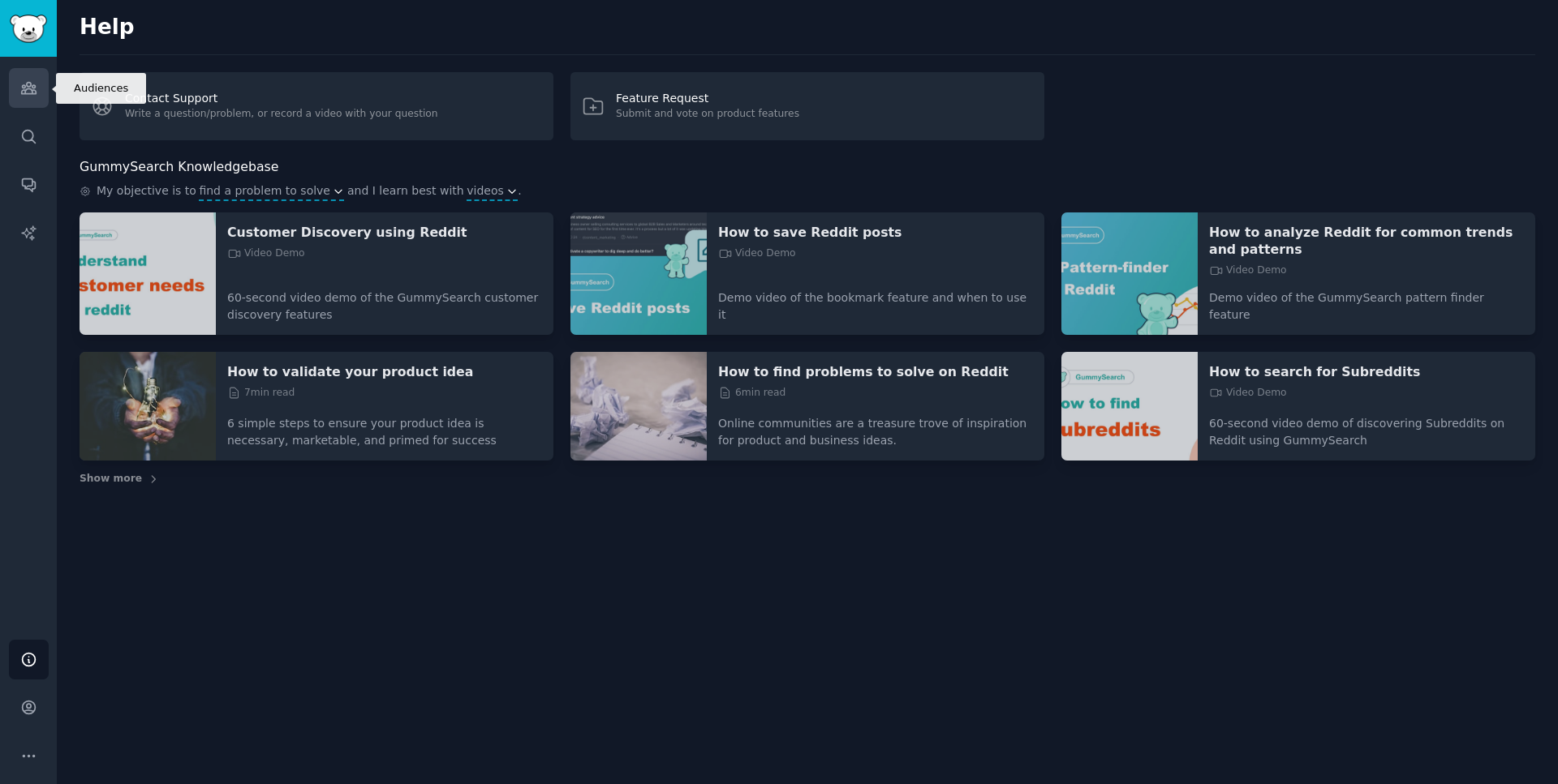
click at [38, 92] on link "Audiences" at bounding box center [29, 87] width 40 height 40
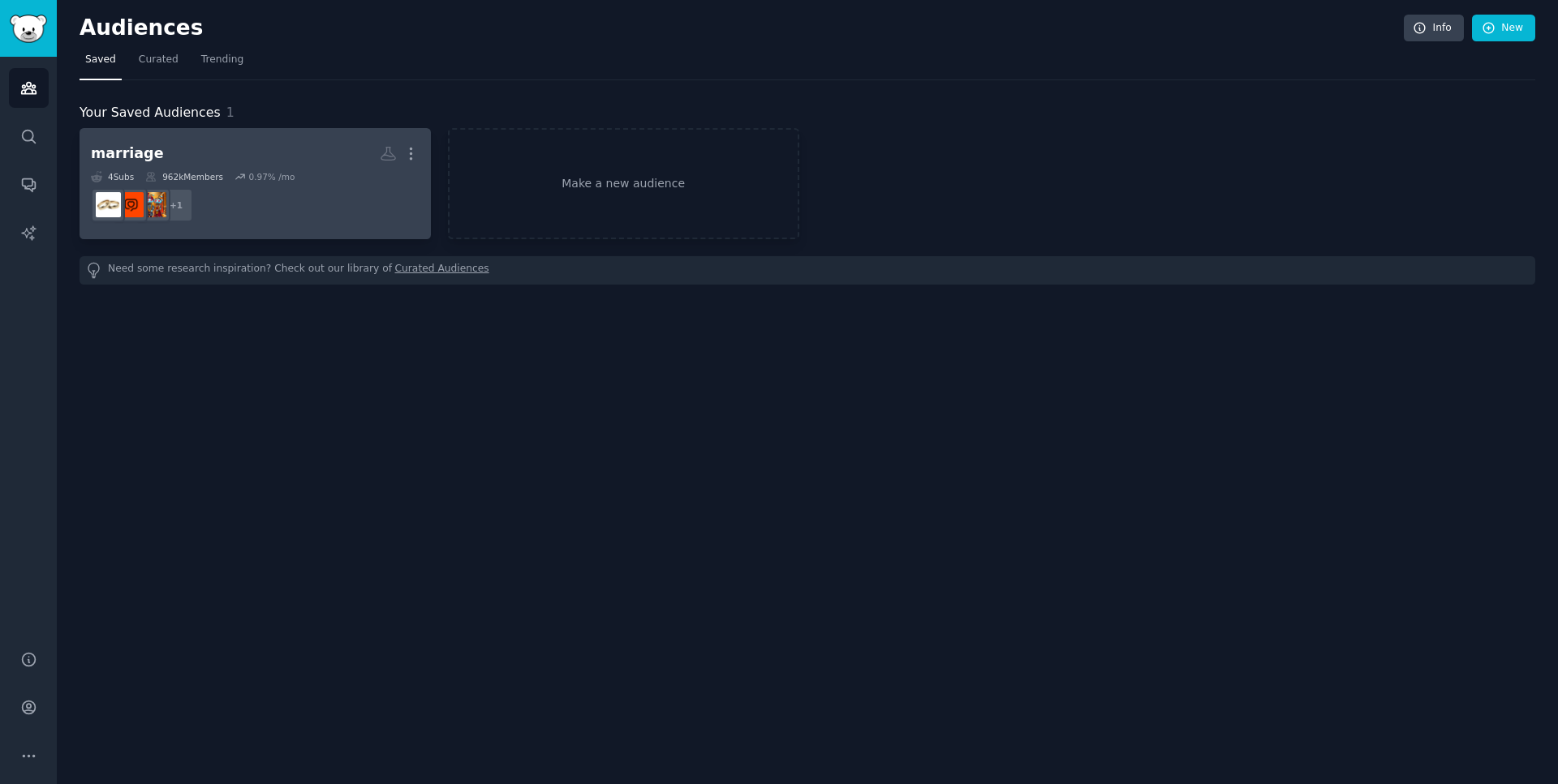
click at [156, 176] on div "962k Members" at bounding box center [184, 176] width 78 height 11
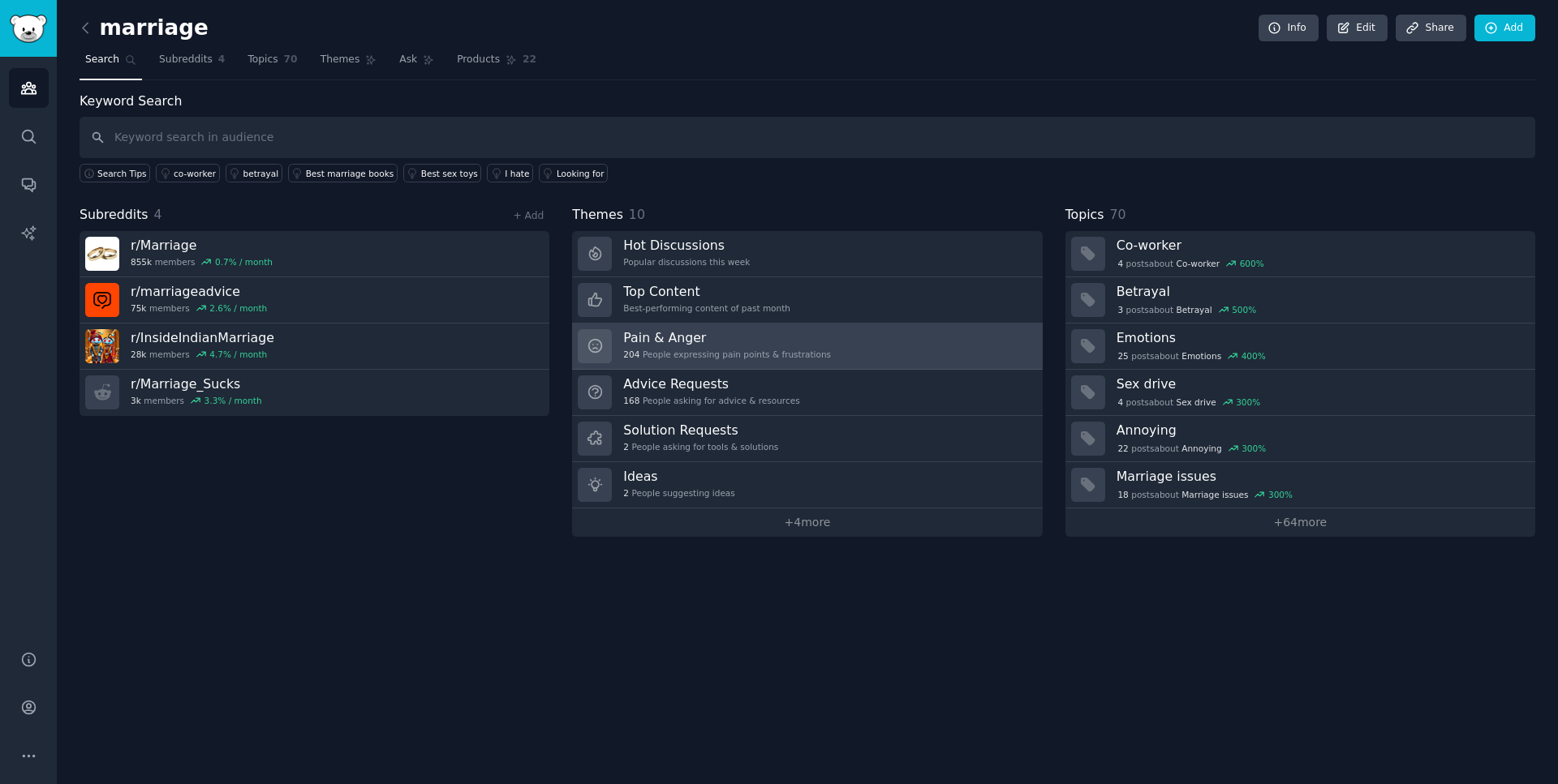
click at [688, 347] on div "Pain & Anger 204 People expressing pain points & frustrations" at bounding box center [726, 346] width 208 height 34
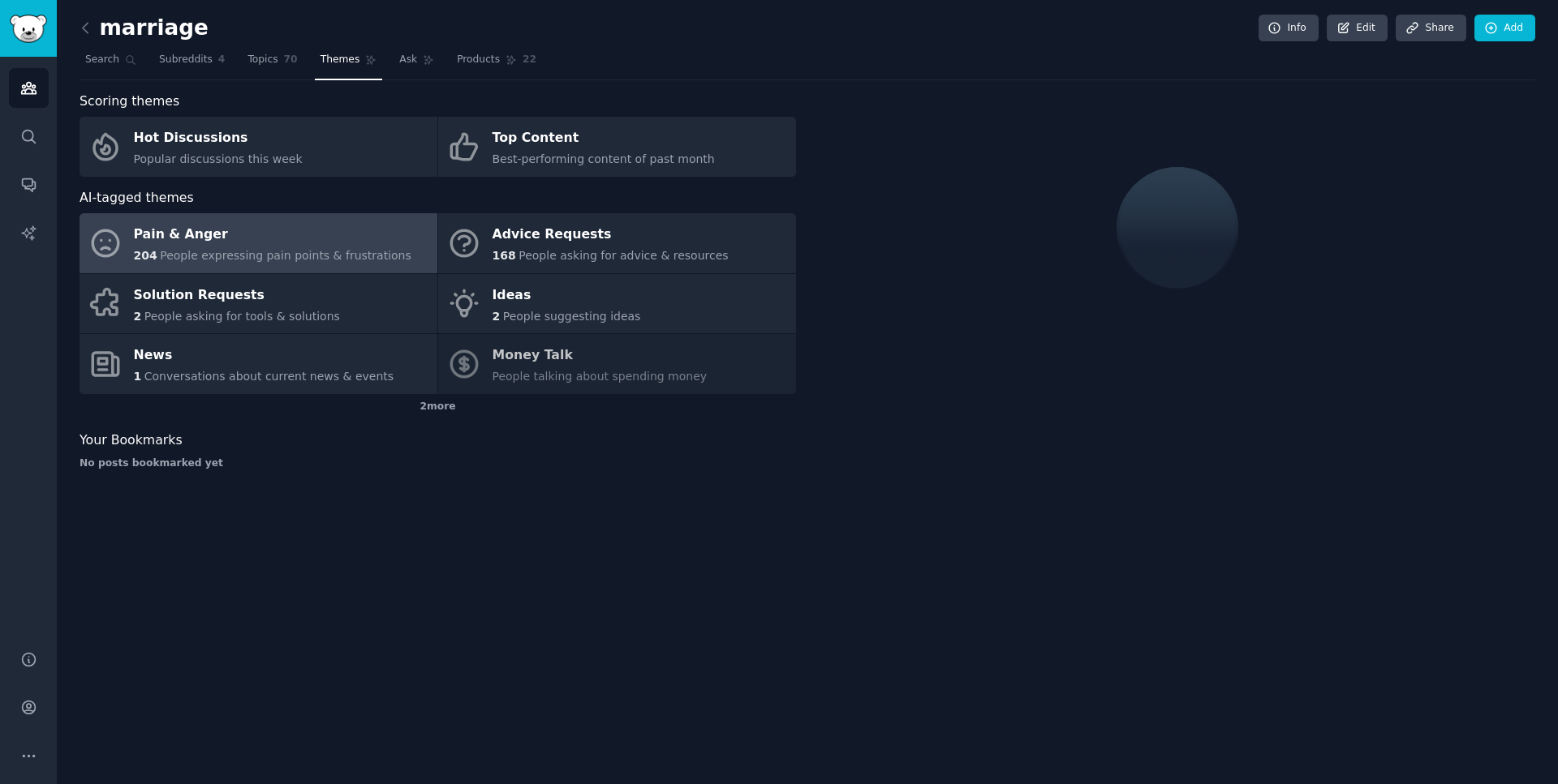
click at [287, 251] on span "People expressing pain points & frustrations" at bounding box center [285, 255] width 252 height 13
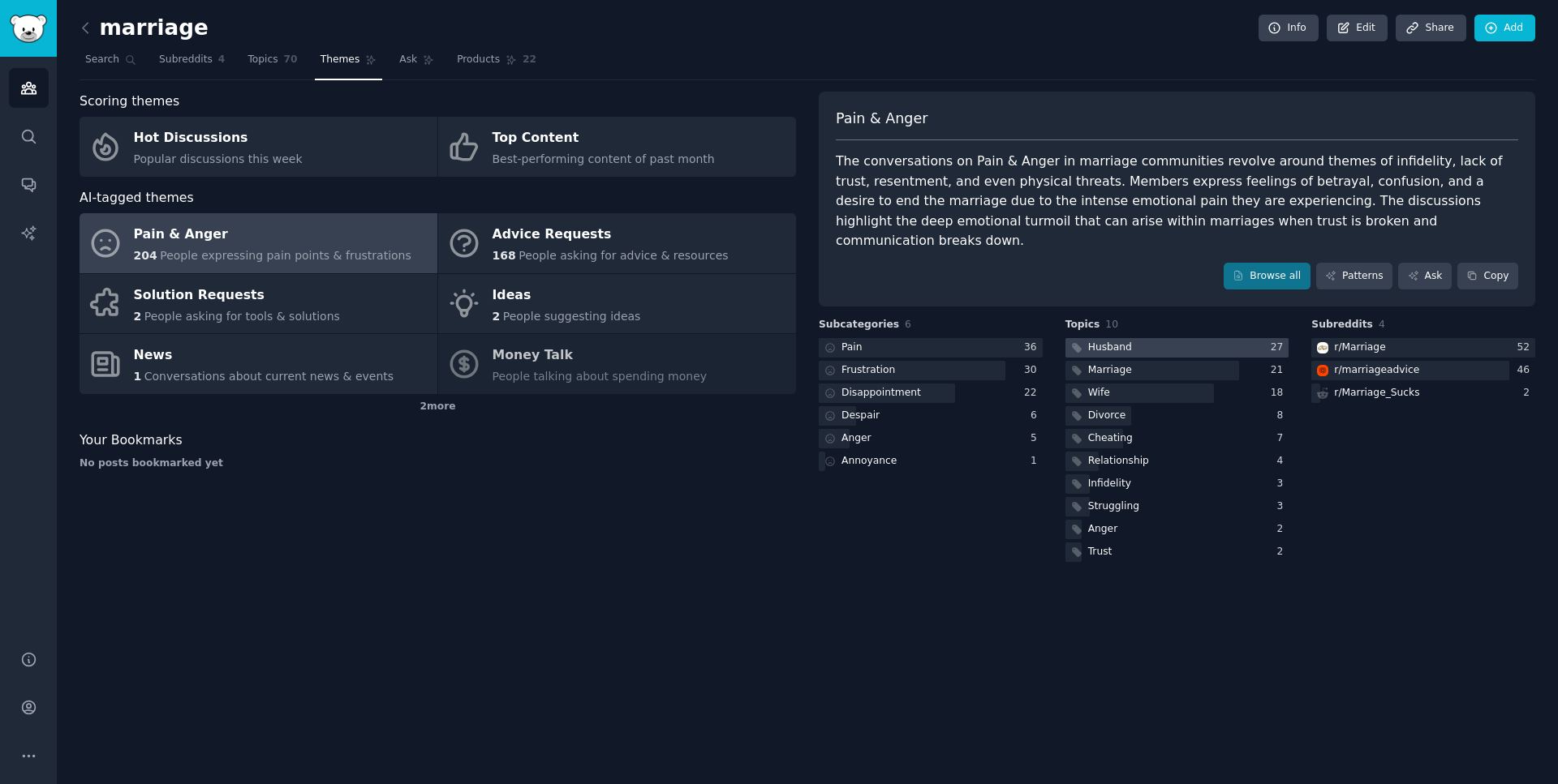
click at [1122, 341] on div "Husband" at bounding box center [1110, 347] width 44 height 14
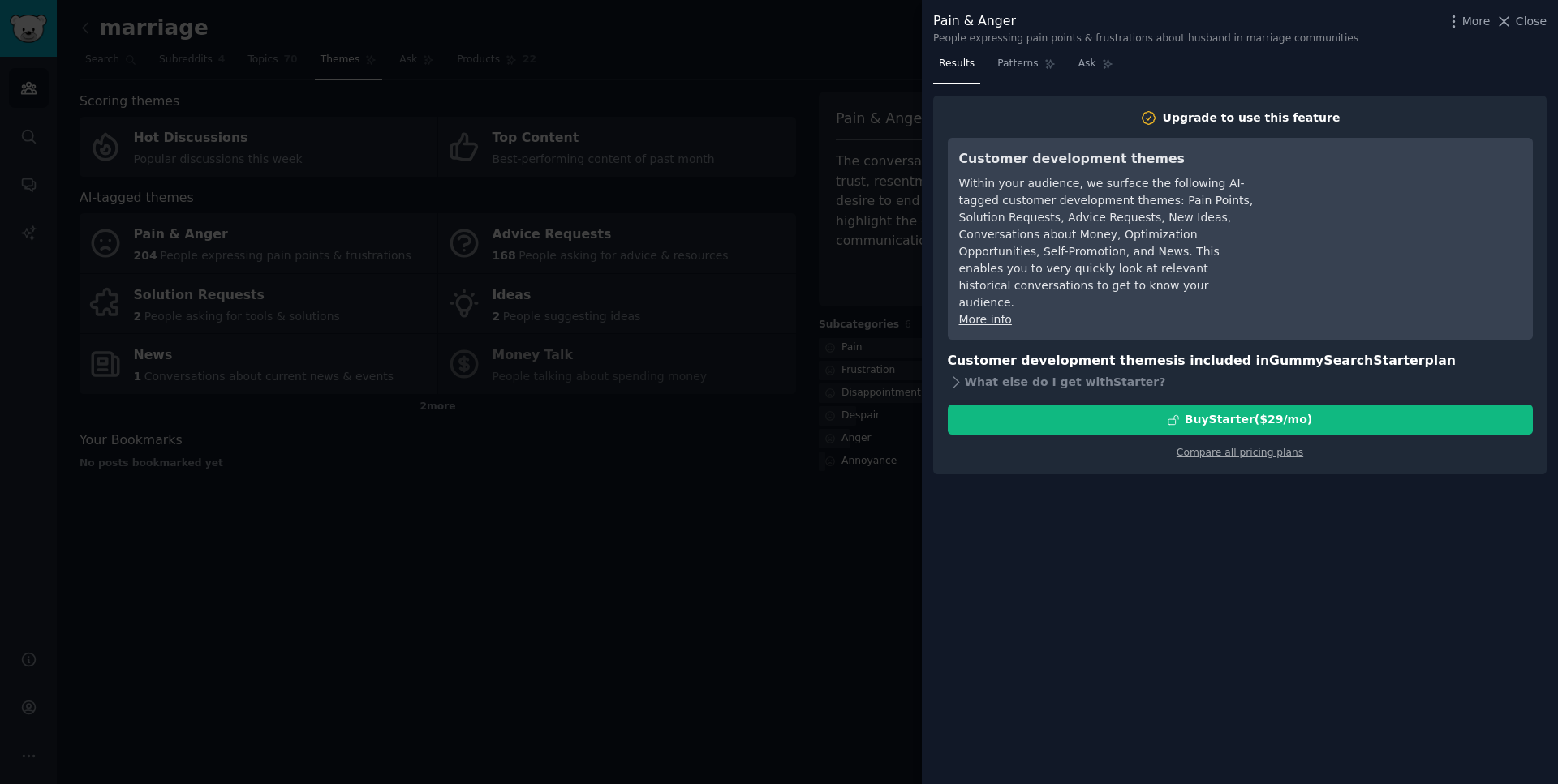
click at [773, 509] on div at bounding box center [779, 392] width 1558 height 784
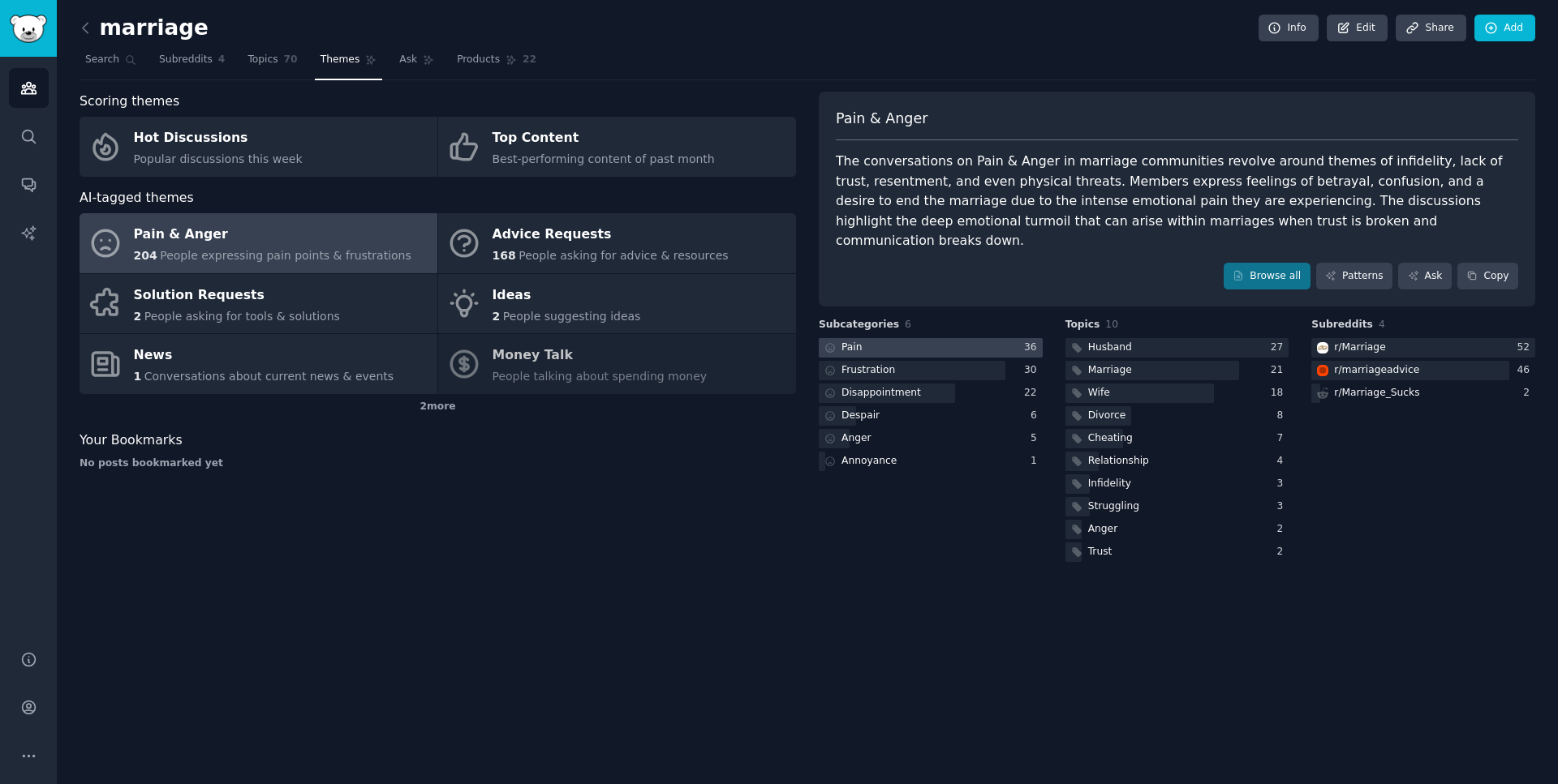
click at [933, 338] on div at bounding box center [931, 348] width 224 height 20
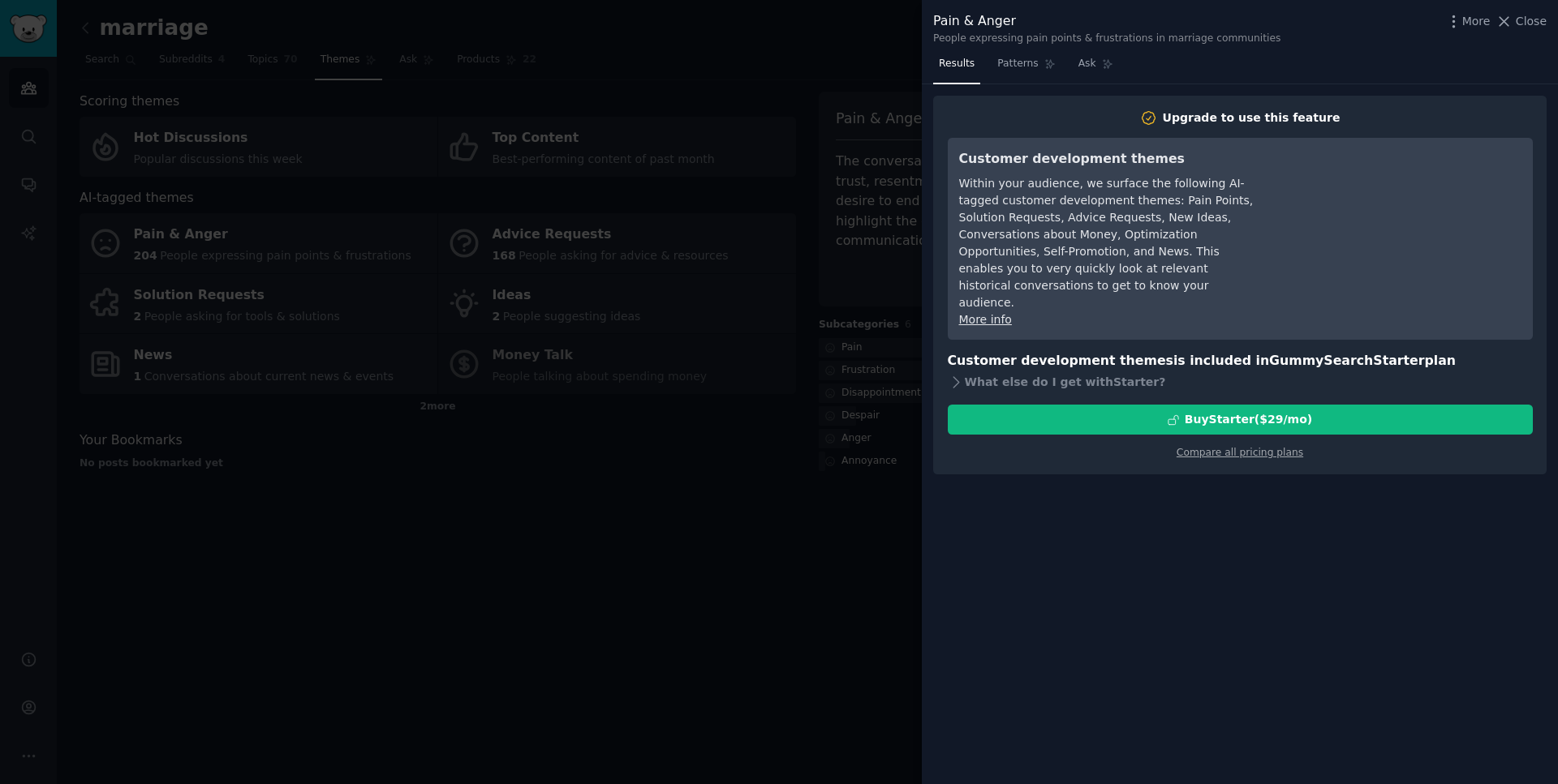
click at [872, 474] on div at bounding box center [779, 392] width 1558 height 784
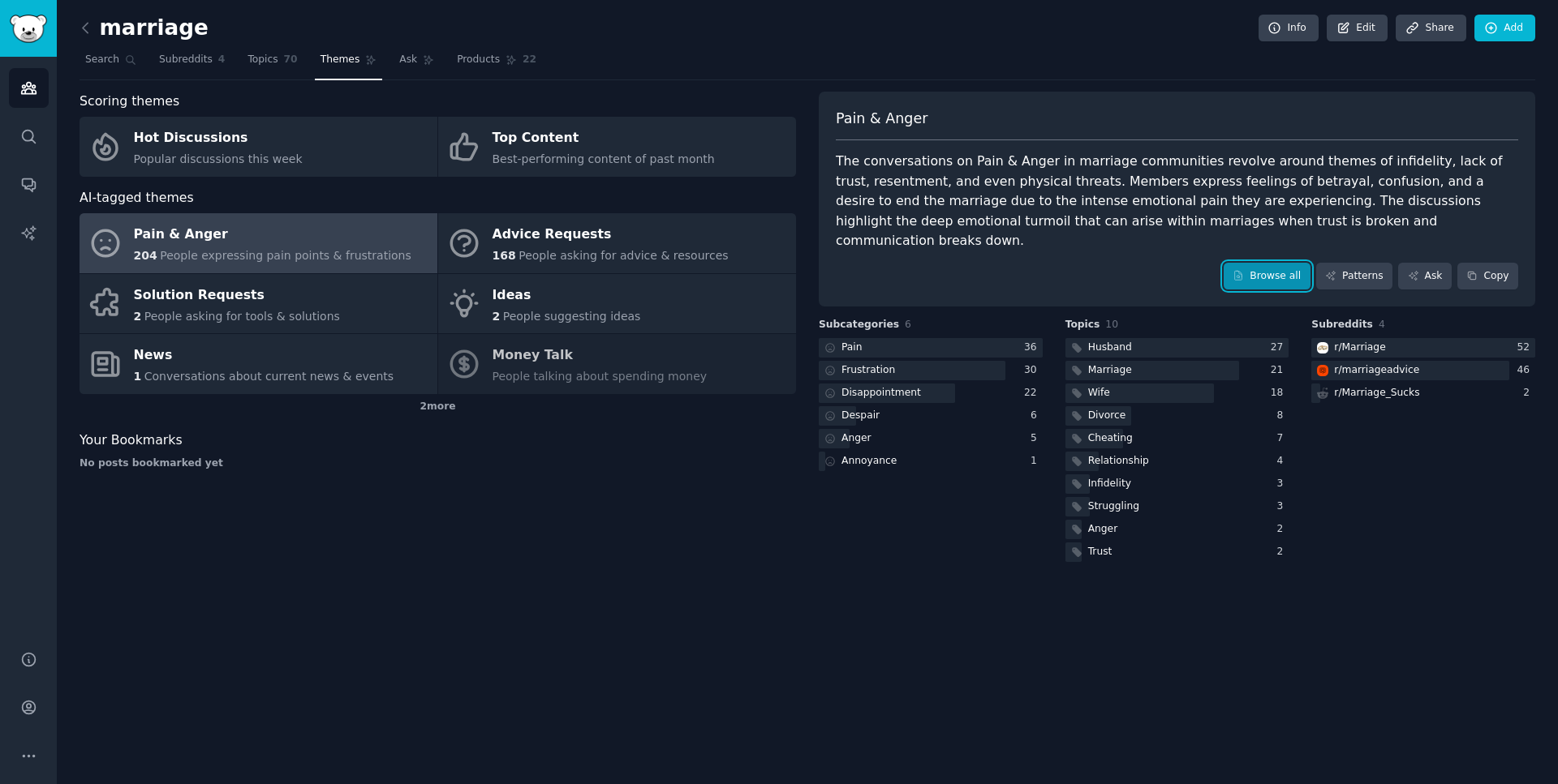
click at [1282, 262] on link "Browse all" at bounding box center [1267, 276] width 87 height 28
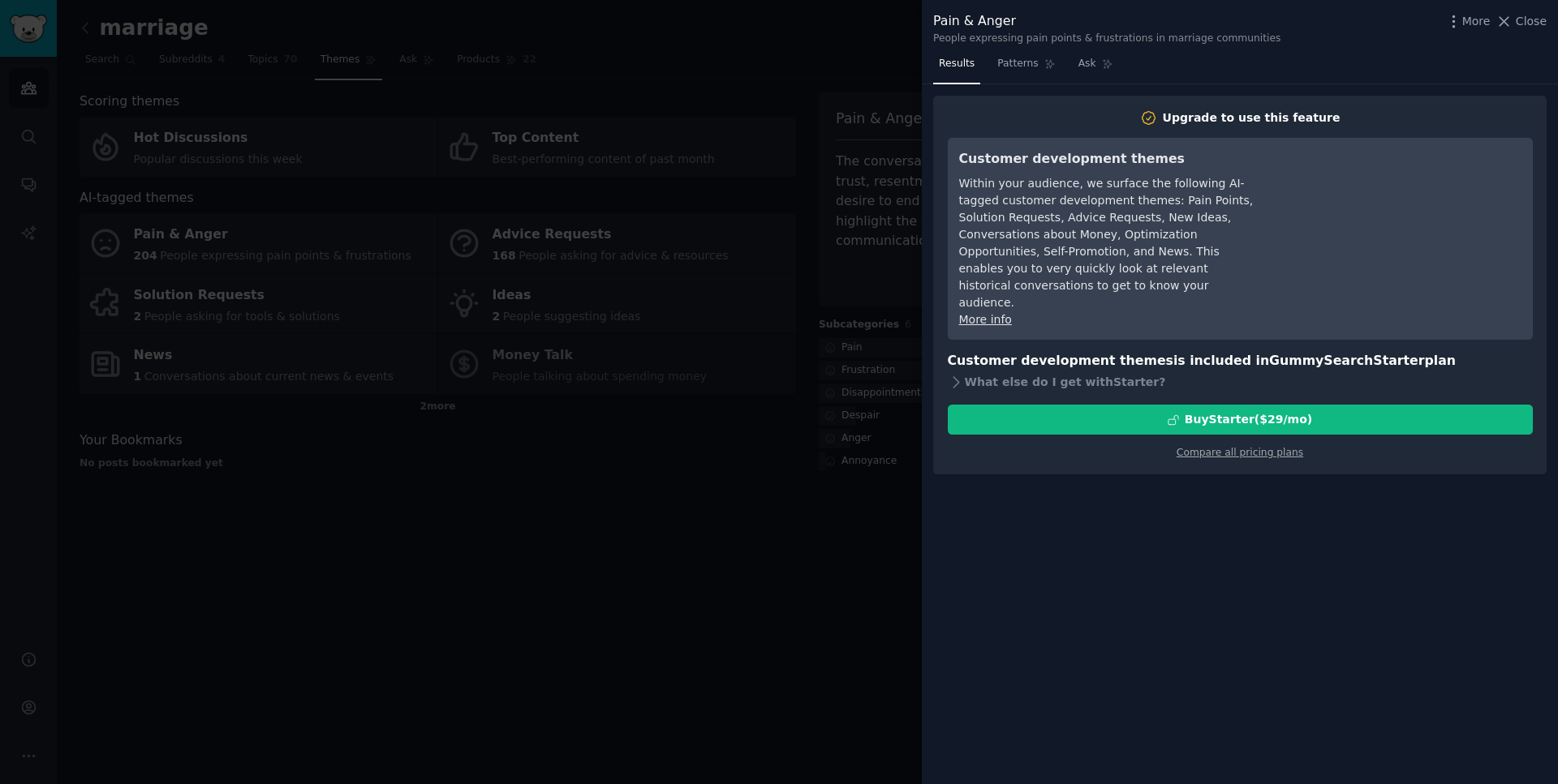
click at [697, 449] on div at bounding box center [779, 392] width 1558 height 784
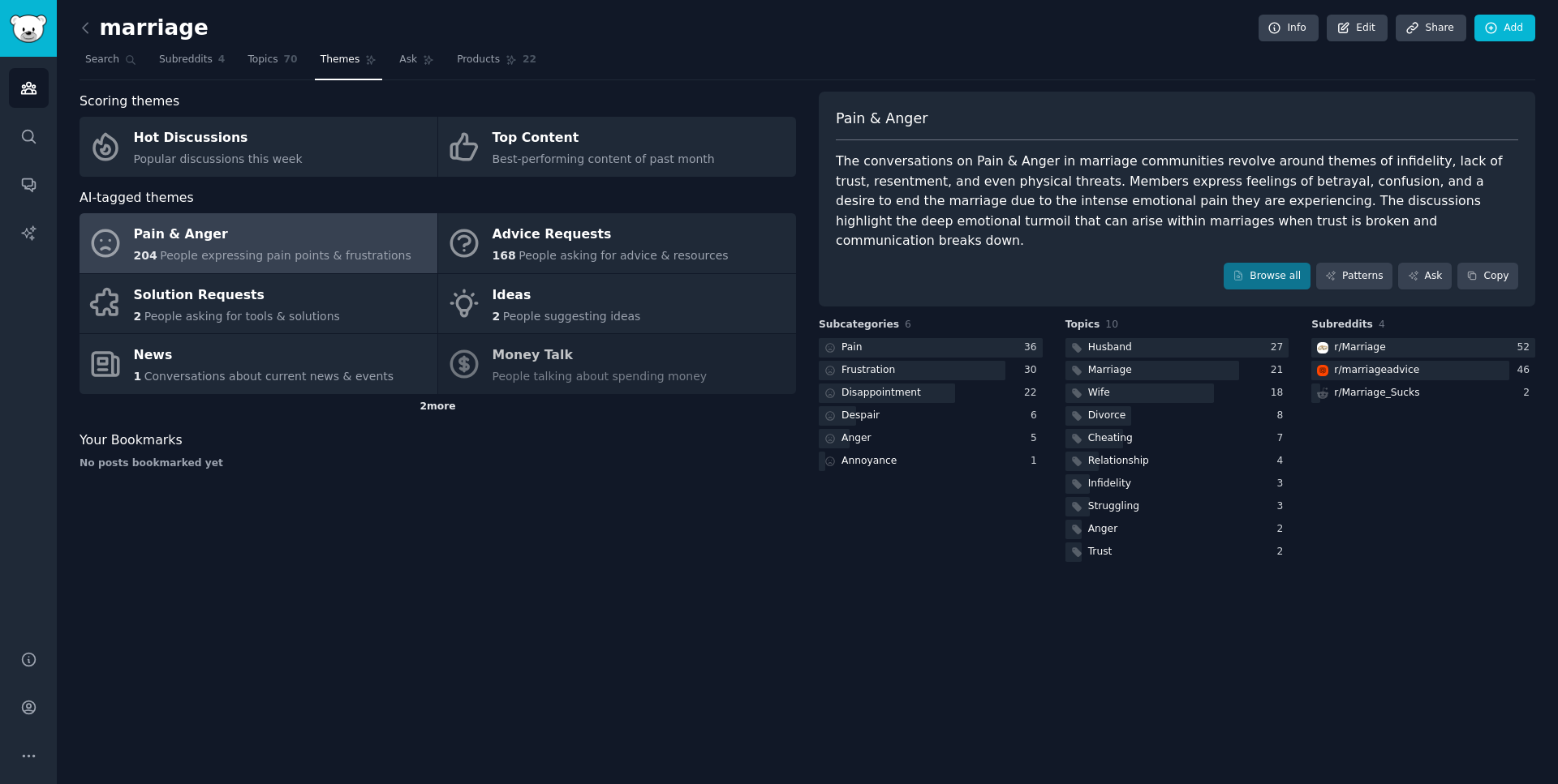
click at [435, 404] on div "2 more" at bounding box center [437, 407] width 716 height 26
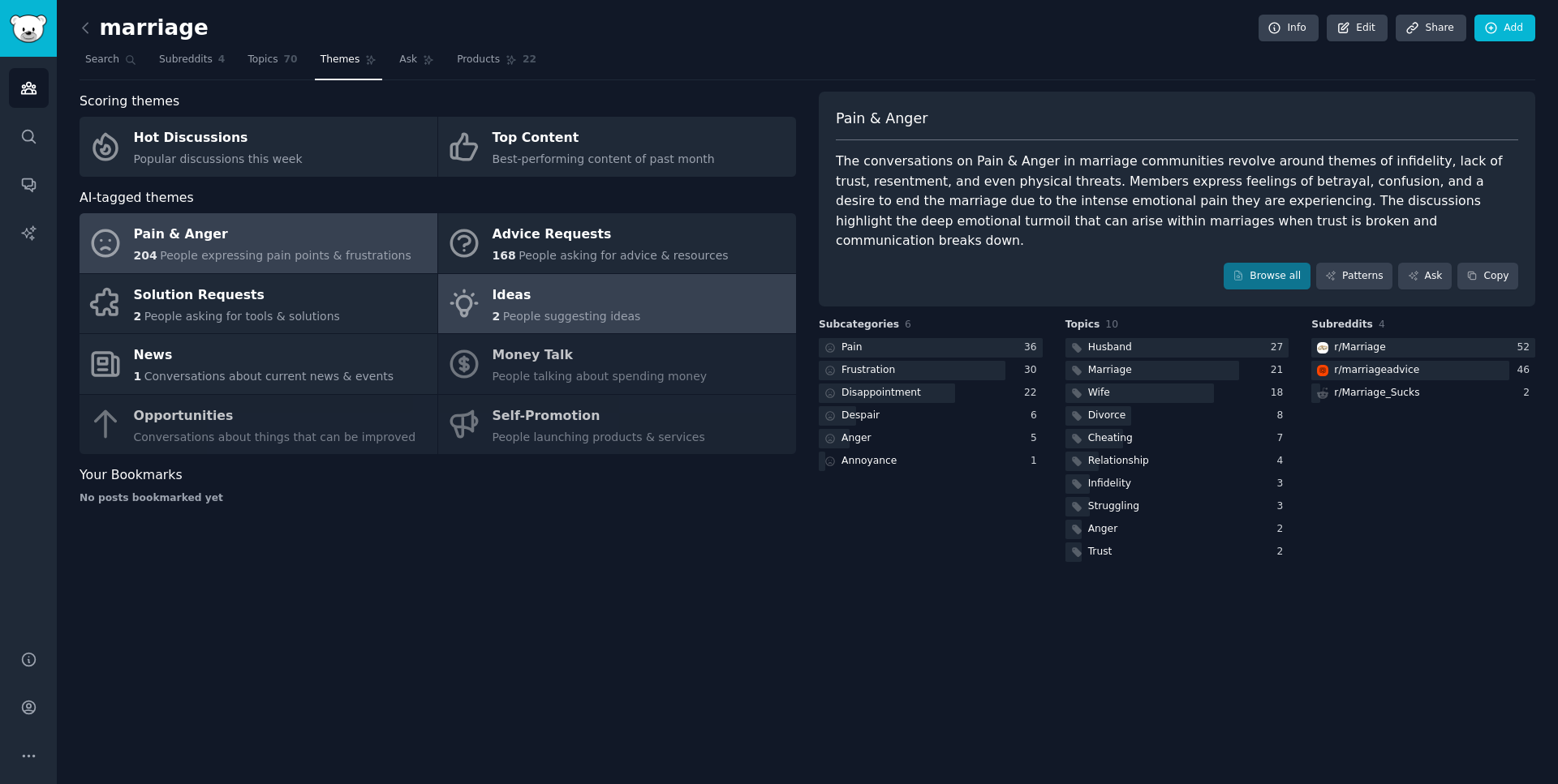
click at [533, 321] on span "People suggesting ideas" at bounding box center [572, 315] width 138 height 13
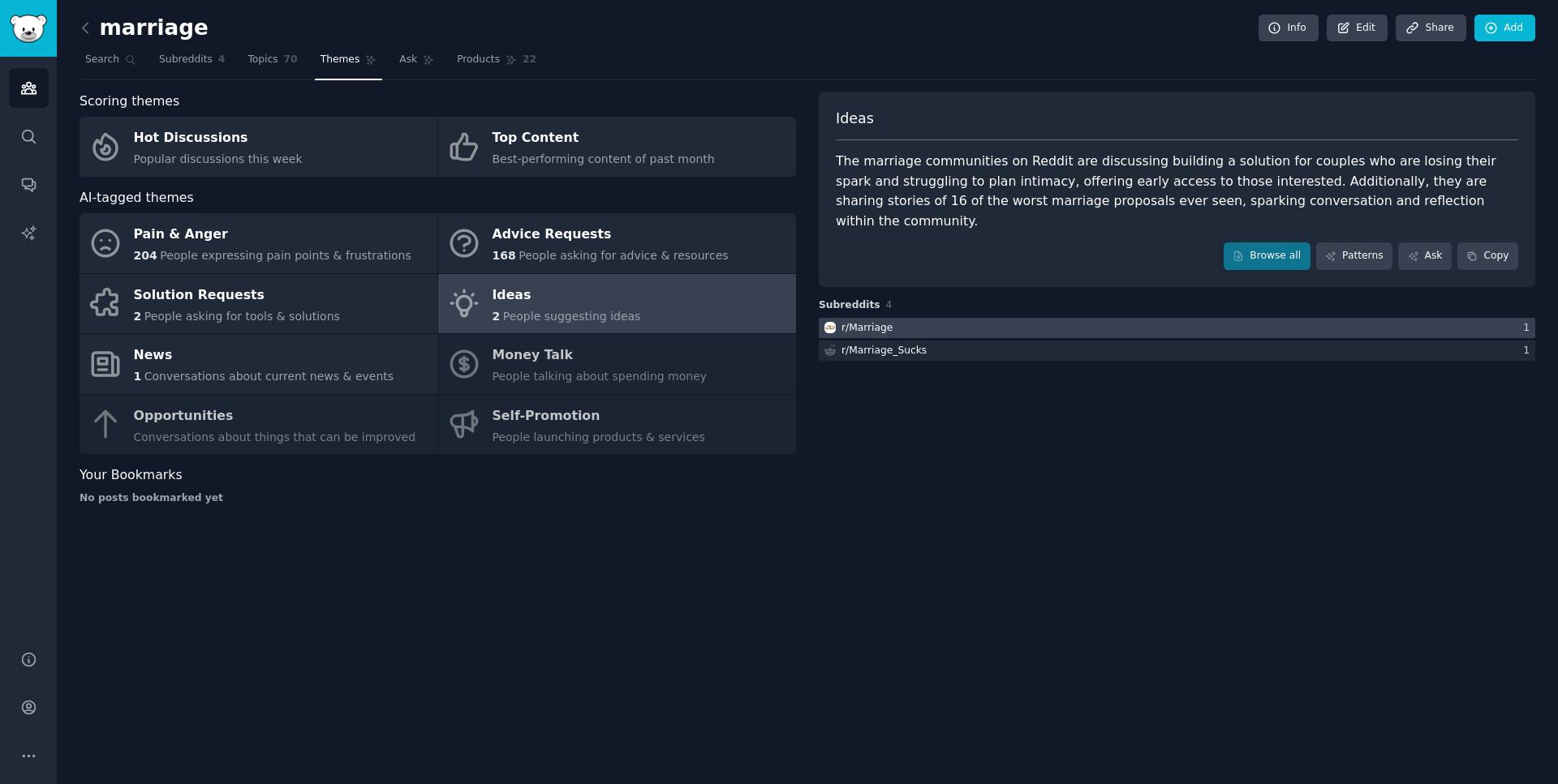
click at [1235, 318] on div at bounding box center [1177, 328] width 716 height 20
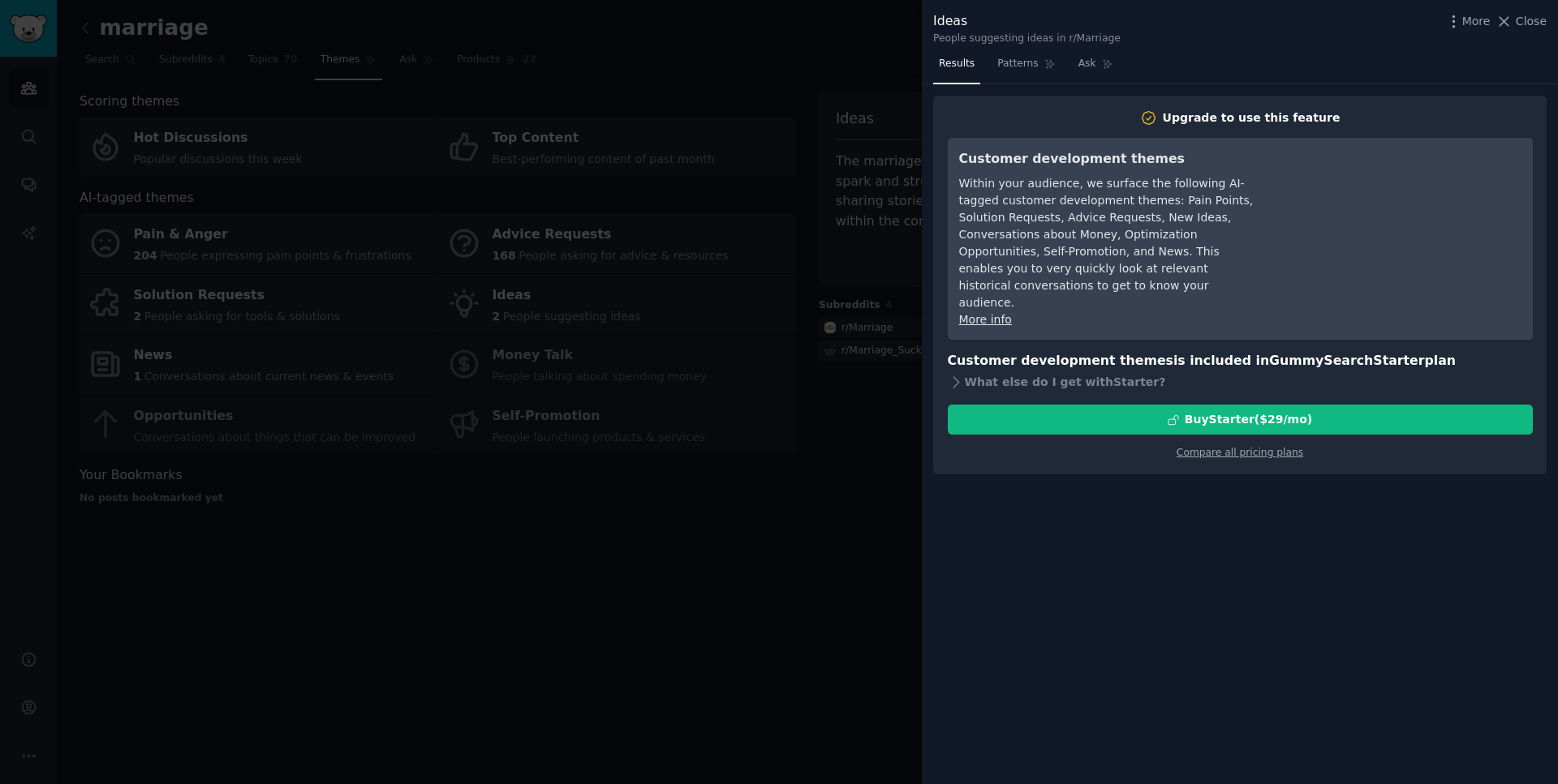
click at [768, 254] on div at bounding box center [779, 392] width 1558 height 784
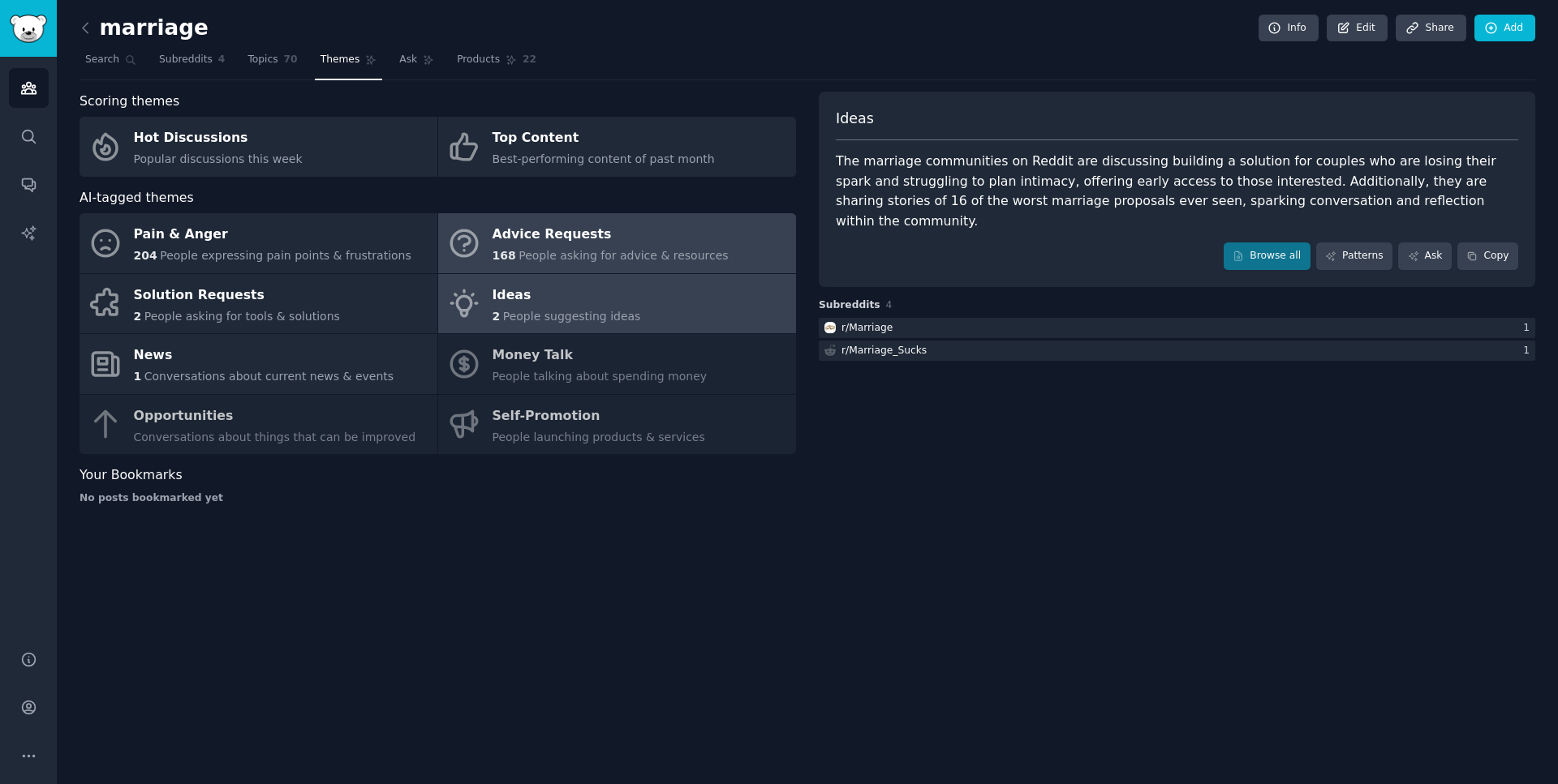
click at [481, 251] on link "Advice Requests 168 People asking for advice & resources" at bounding box center [617, 243] width 358 height 60
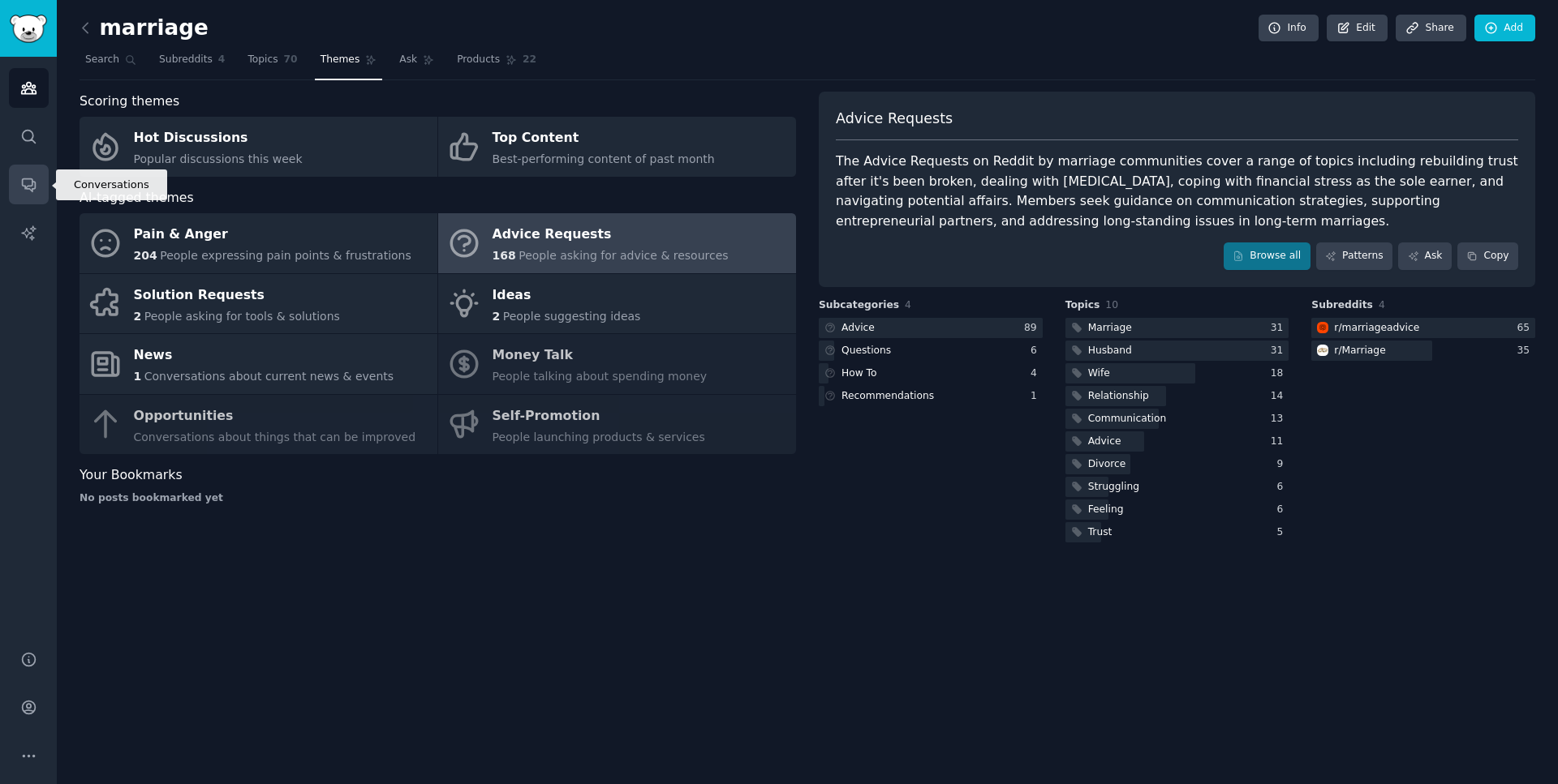
click at [29, 185] on icon "Sidebar" at bounding box center [29, 184] width 17 height 17
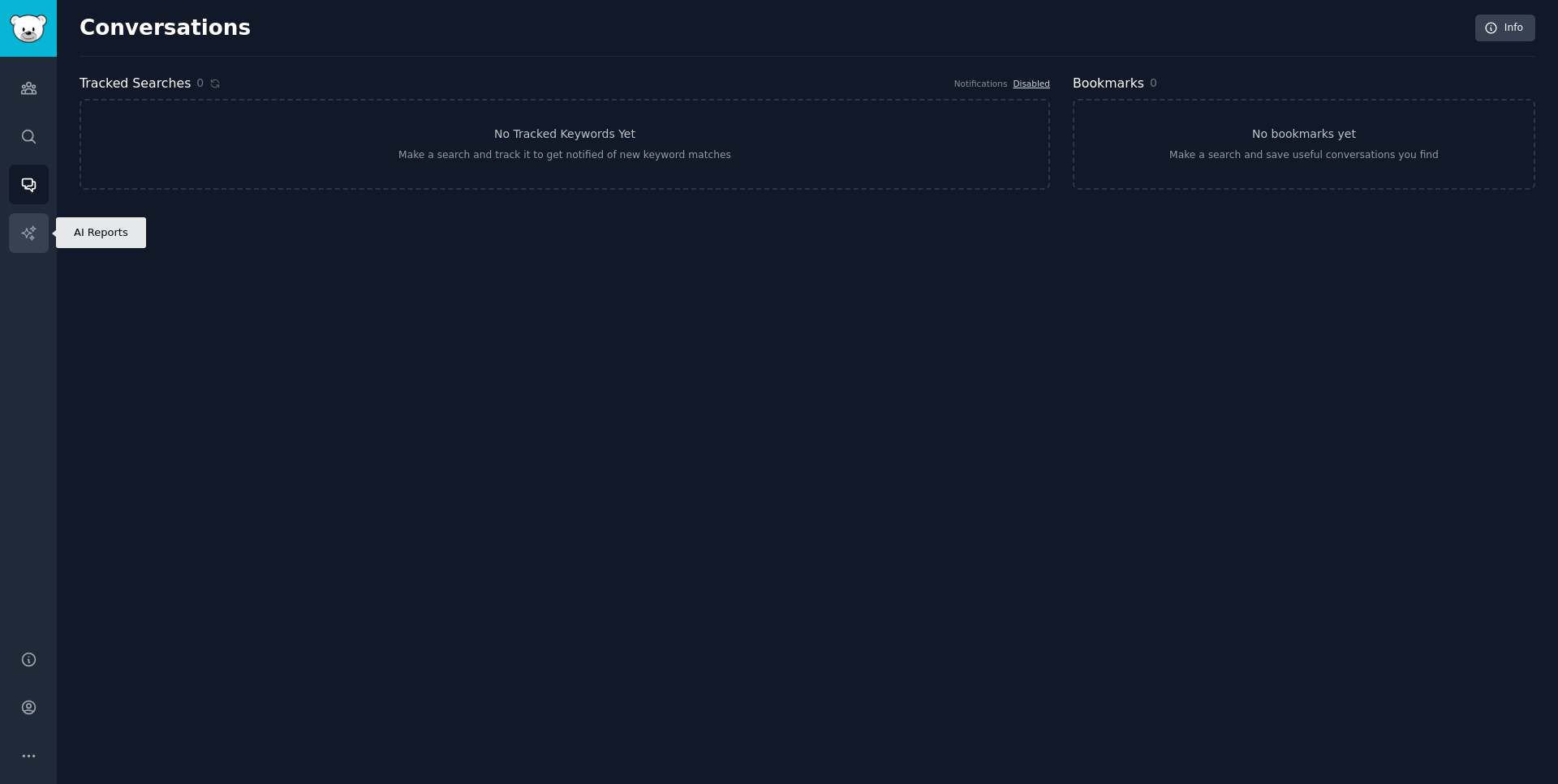
click at [32, 220] on link "AI Reports" at bounding box center [29, 233] width 40 height 40
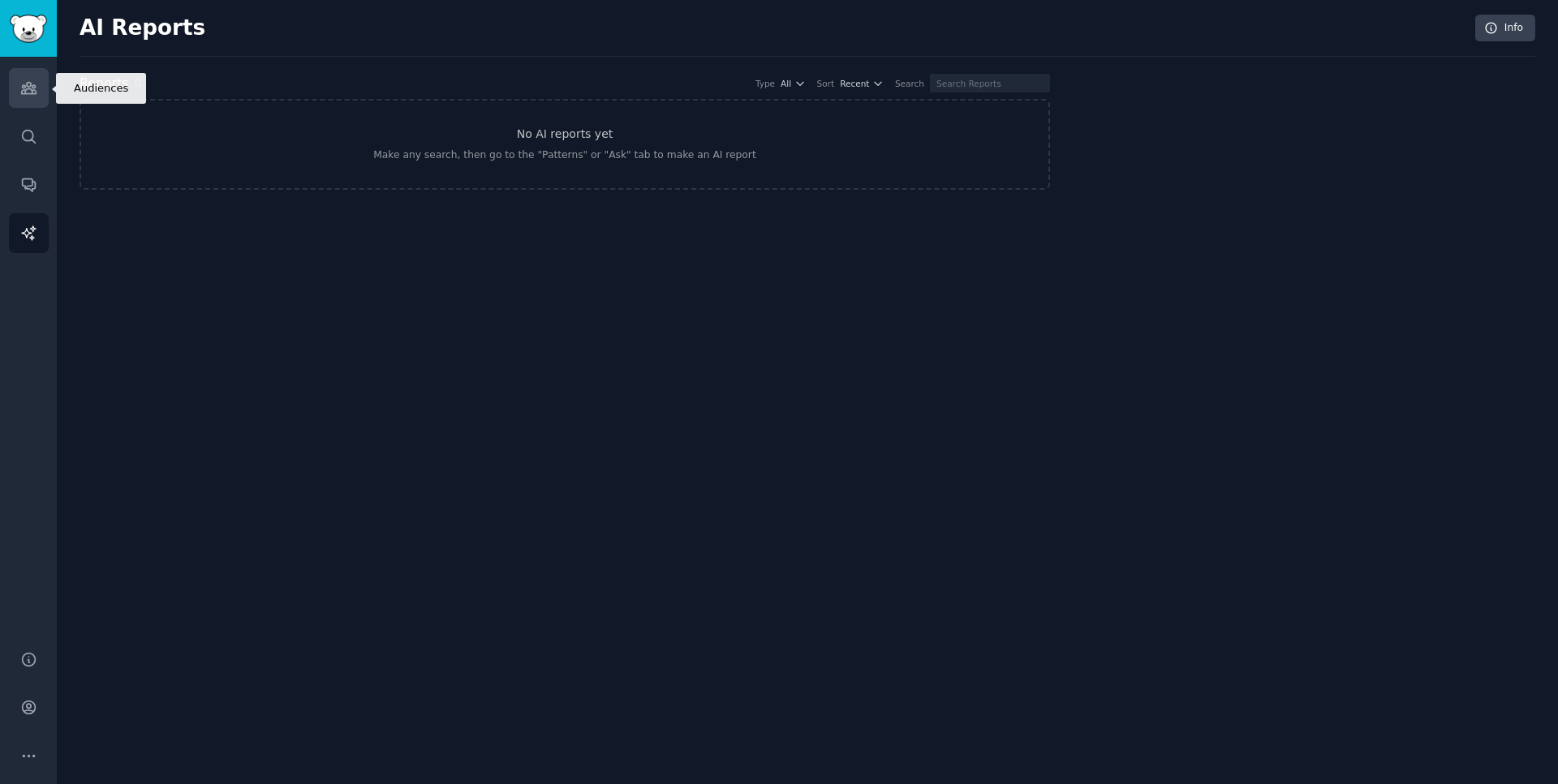
click at [33, 91] on icon "Sidebar" at bounding box center [28, 87] width 14 height 11
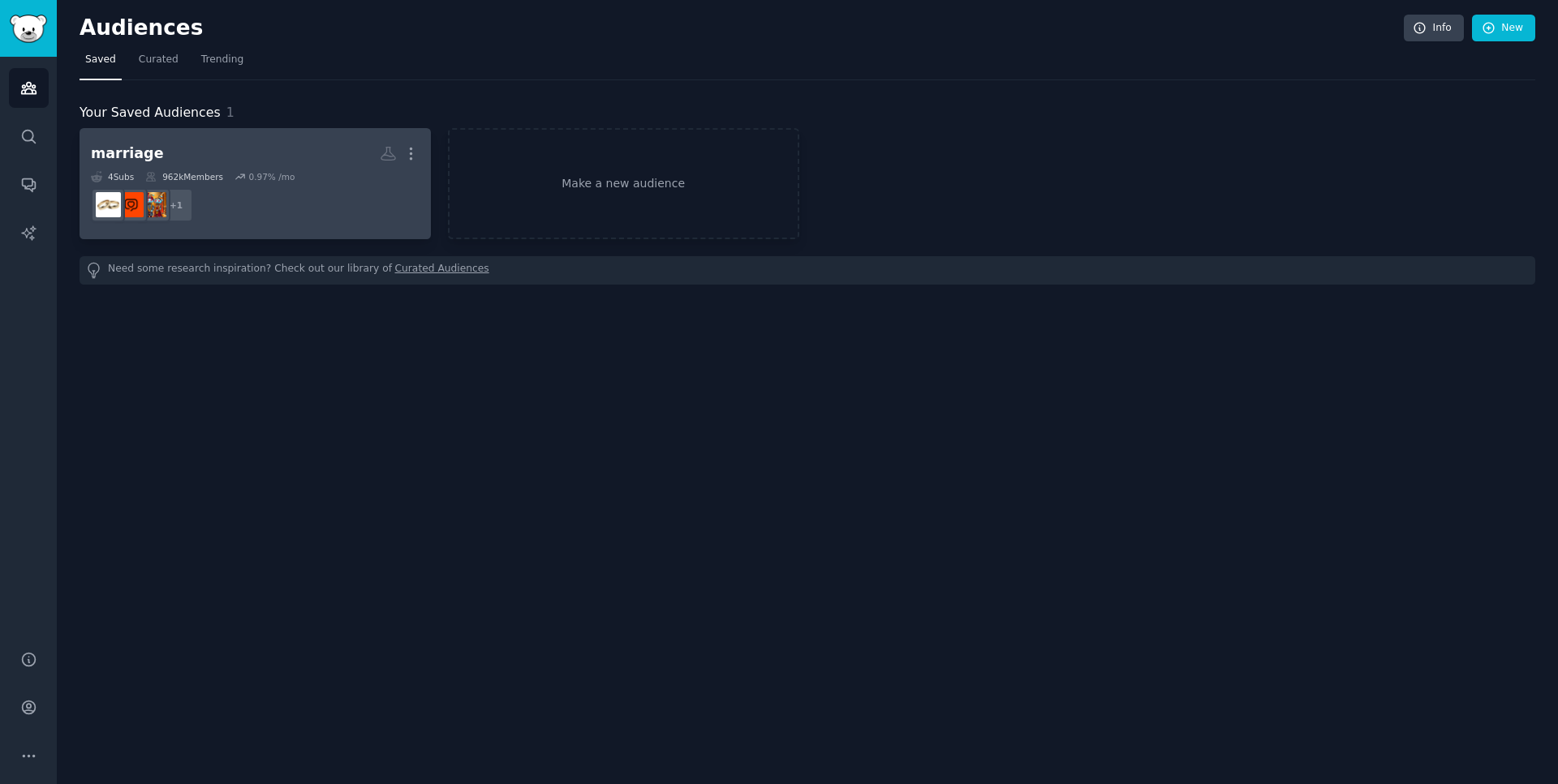
click at [248, 186] on dd "+ 1" at bounding box center [255, 205] width 328 height 45
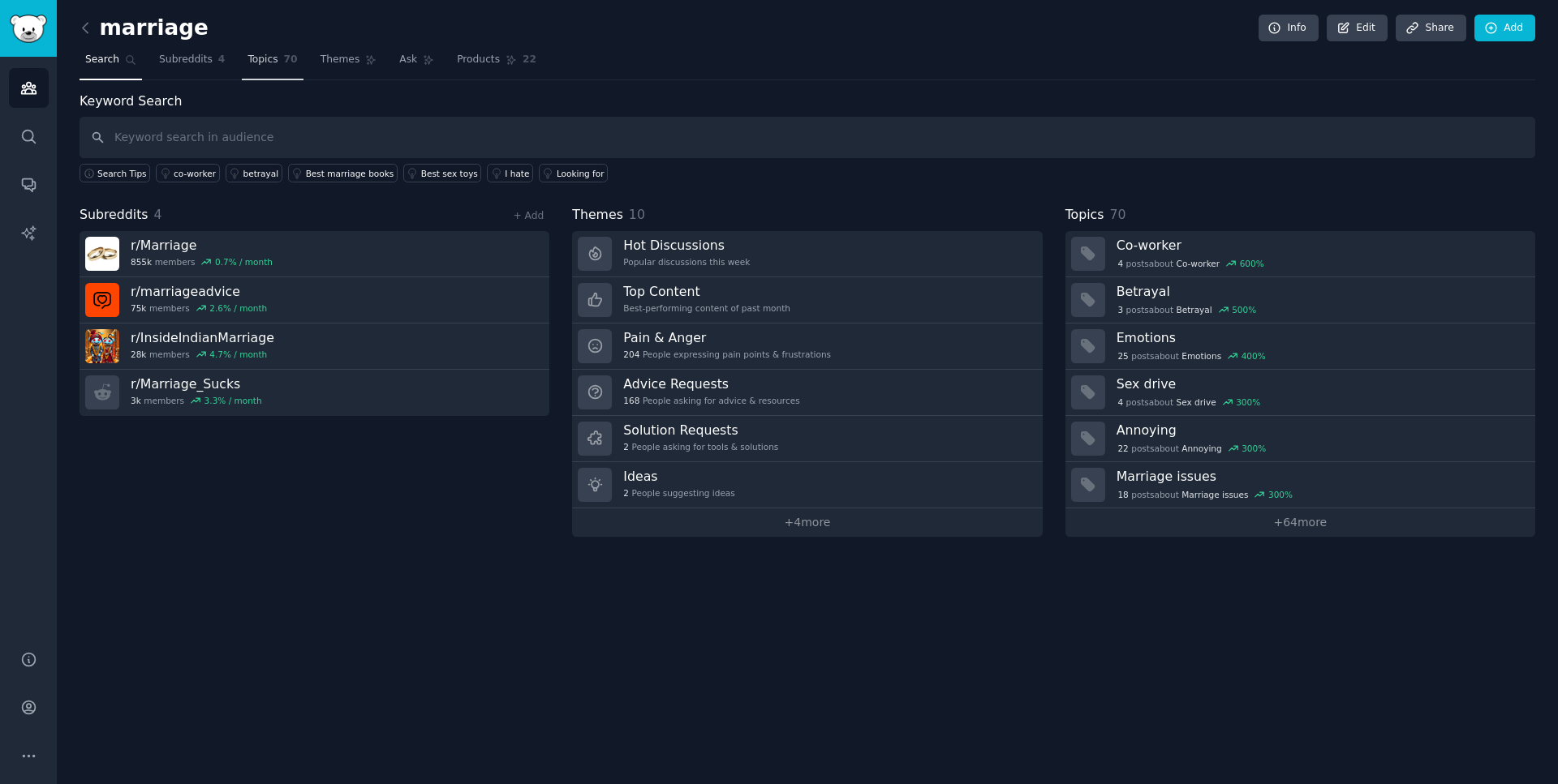
click at [248, 58] on span "Topics" at bounding box center [263, 60] width 30 height 14
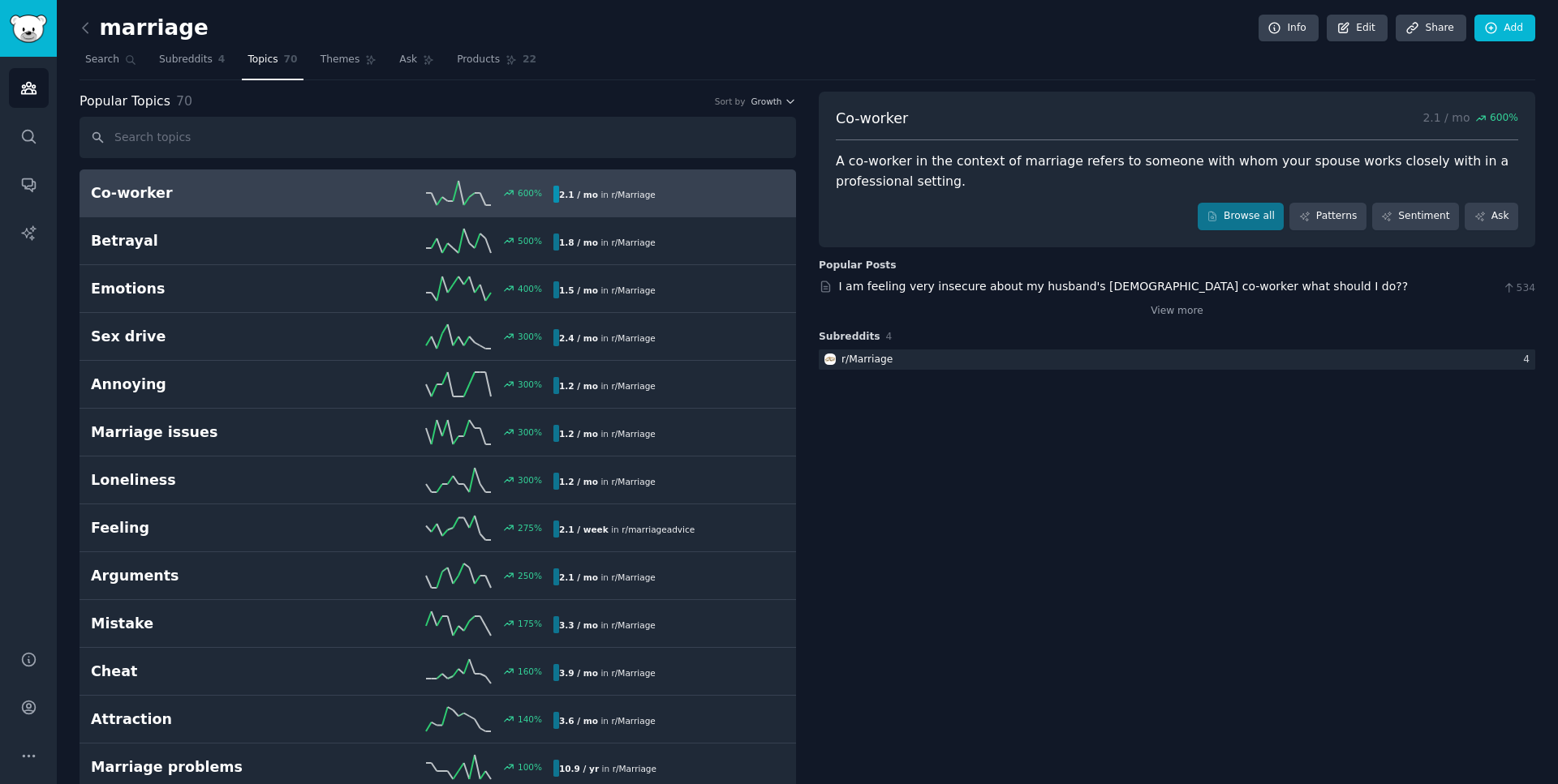
click at [306, 197] on h2 "Co-worker" at bounding box center [206, 193] width 231 height 20
click at [146, 197] on h2 "Co-worker" at bounding box center [206, 193] width 231 height 20
click at [1250, 222] on link "Browse all" at bounding box center [1241, 216] width 87 height 28
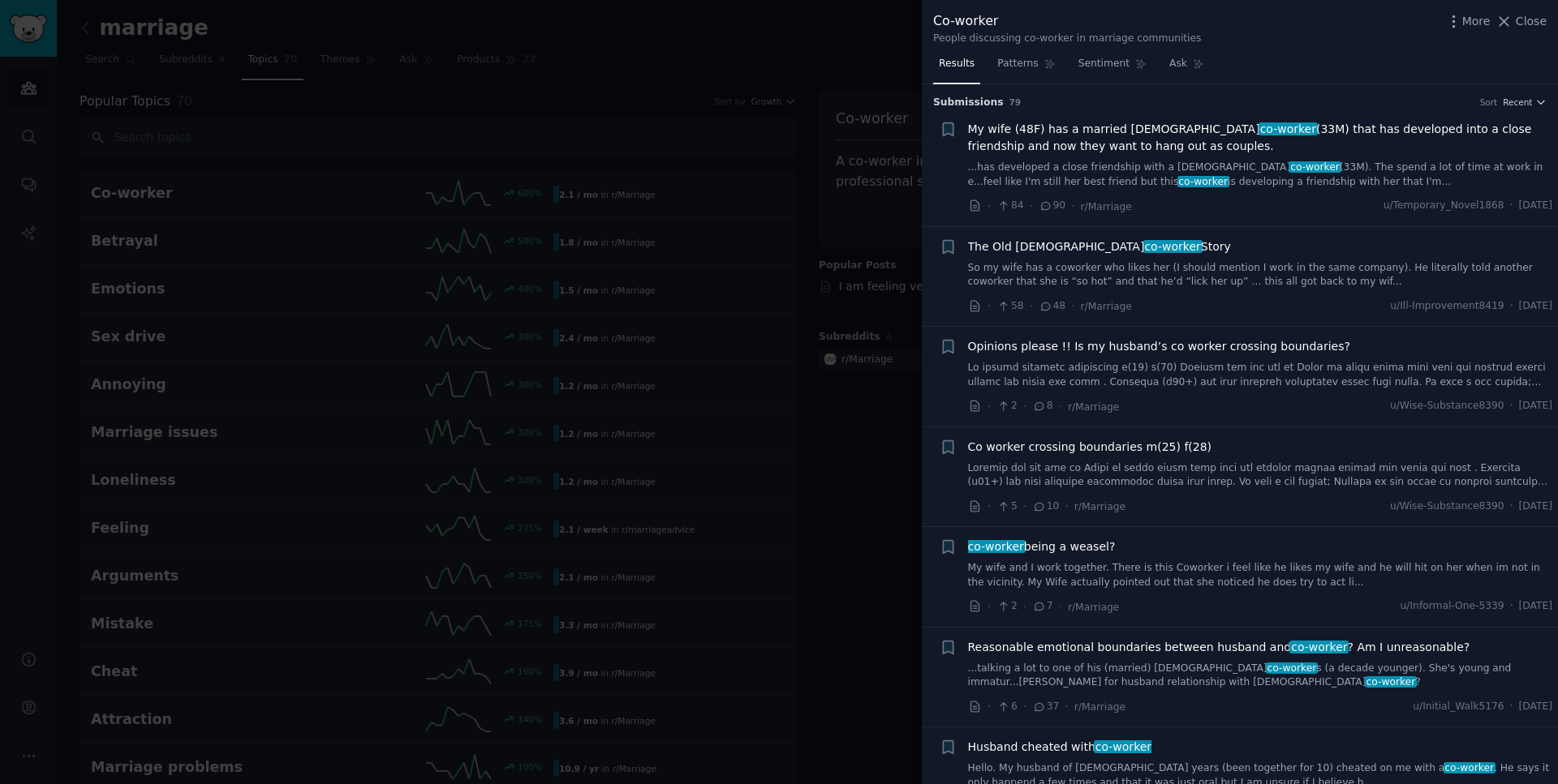
click at [802, 273] on div at bounding box center [779, 392] width 1558 height 784
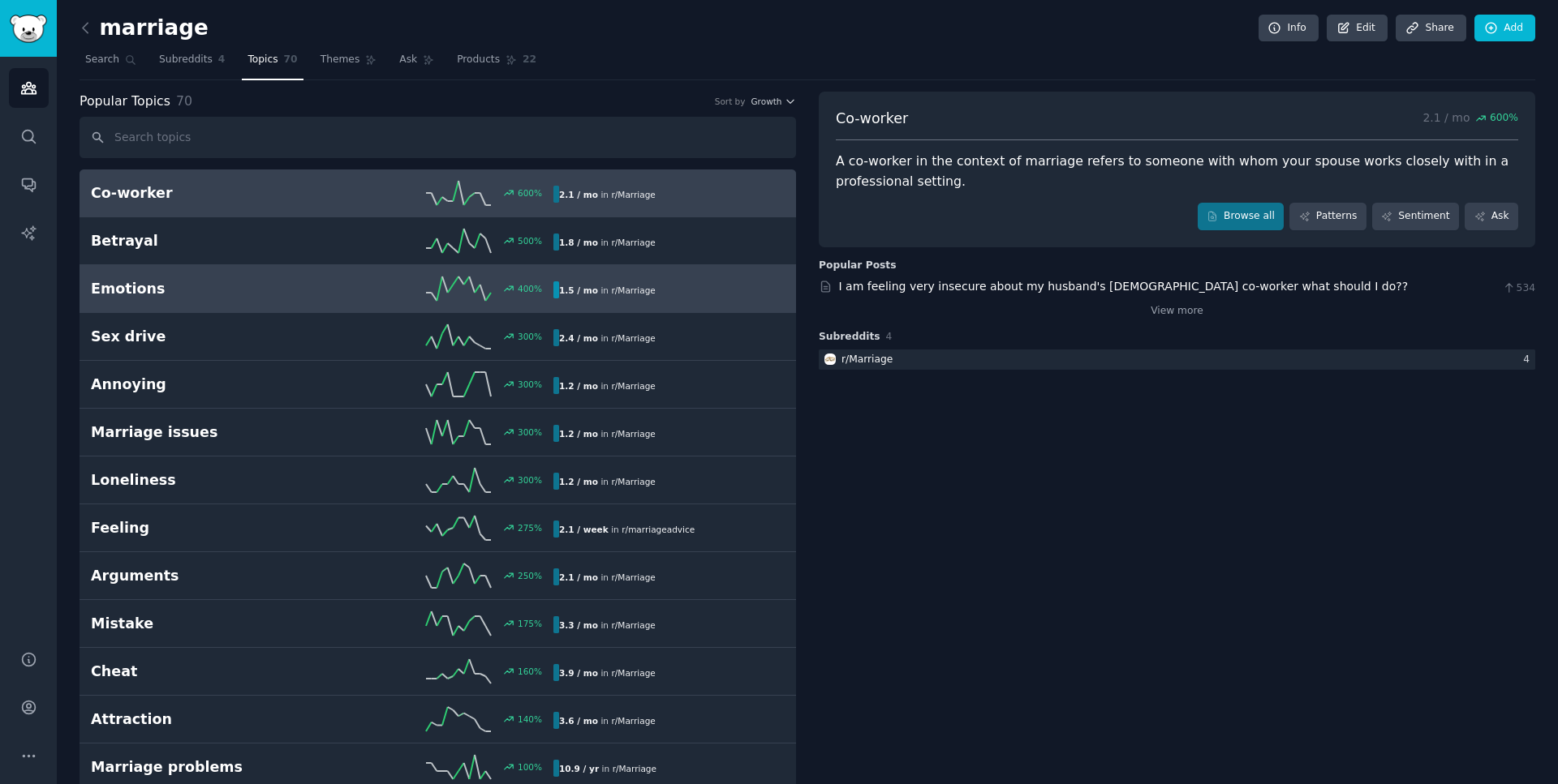
click at [399, 298] on div "400 %" at bounding box center [438, 289] width 231 height 24
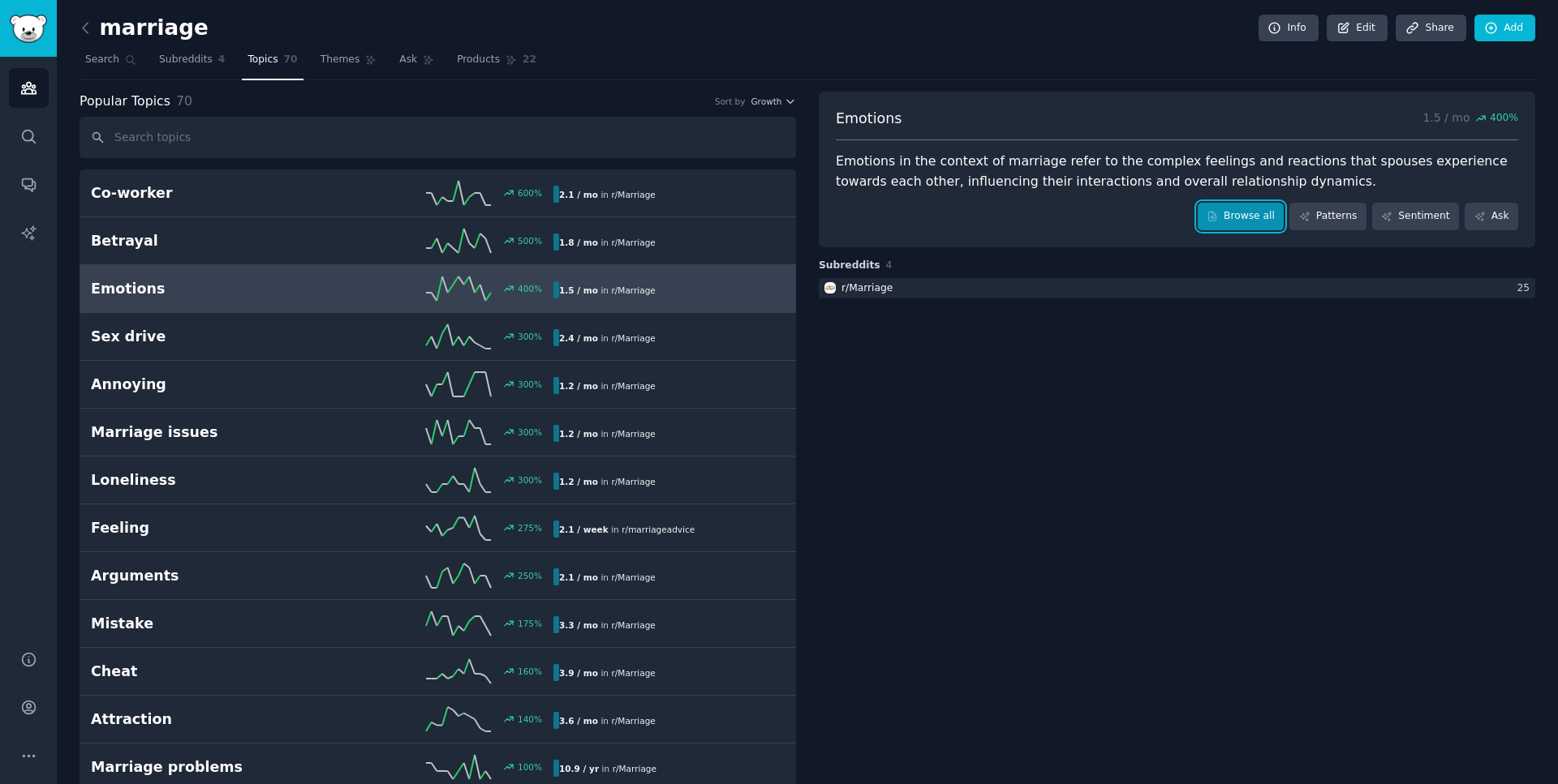
click at [1240, 216] on link "Browse all" at bounding box center [1241, 216] width 87 height 28
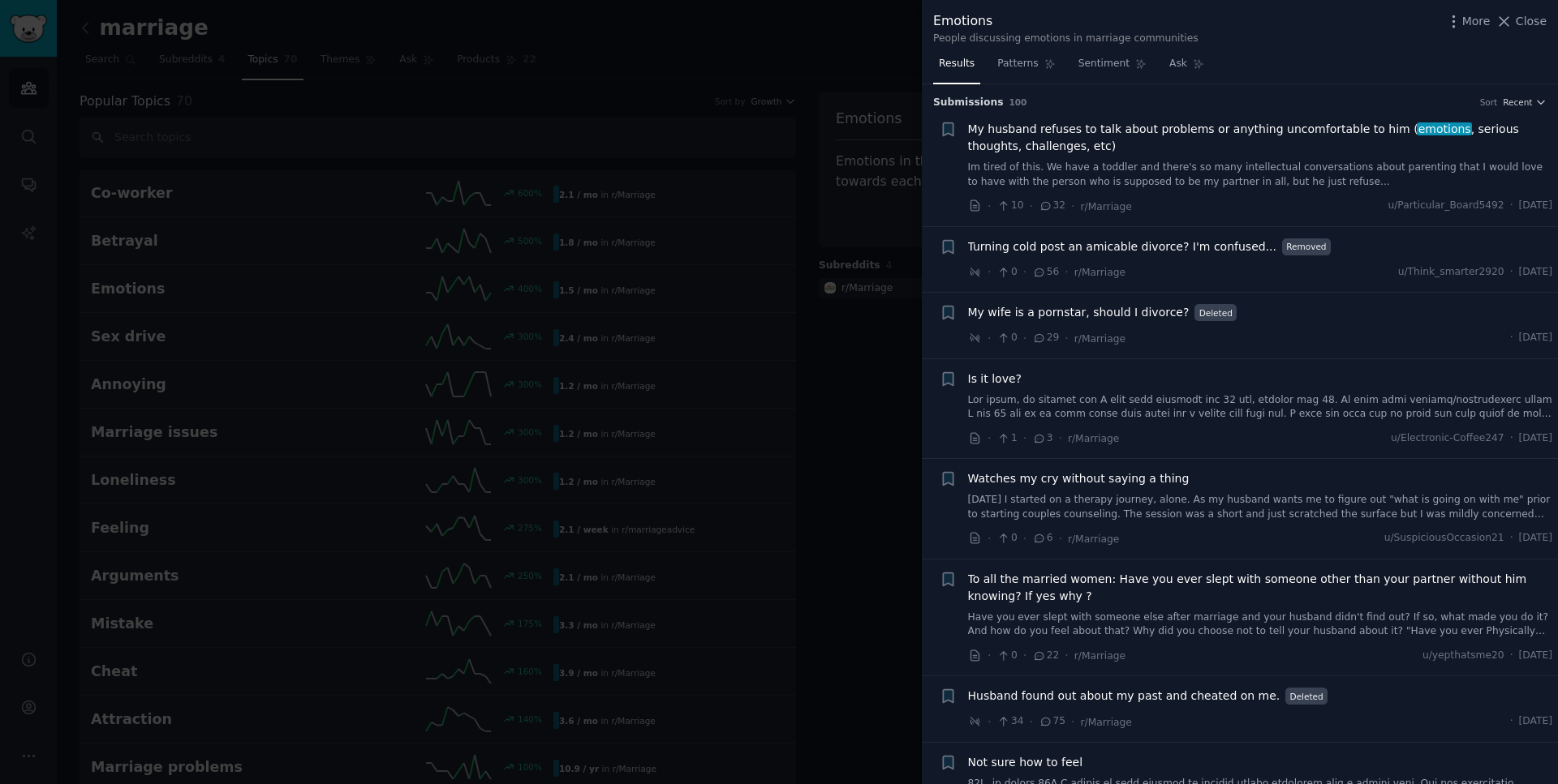
click at [1008, 177] on link "Im tired of this. We have a toddler and there's so many intellectual conversati…" at bounding box center [1260, 175] width 585 height 29
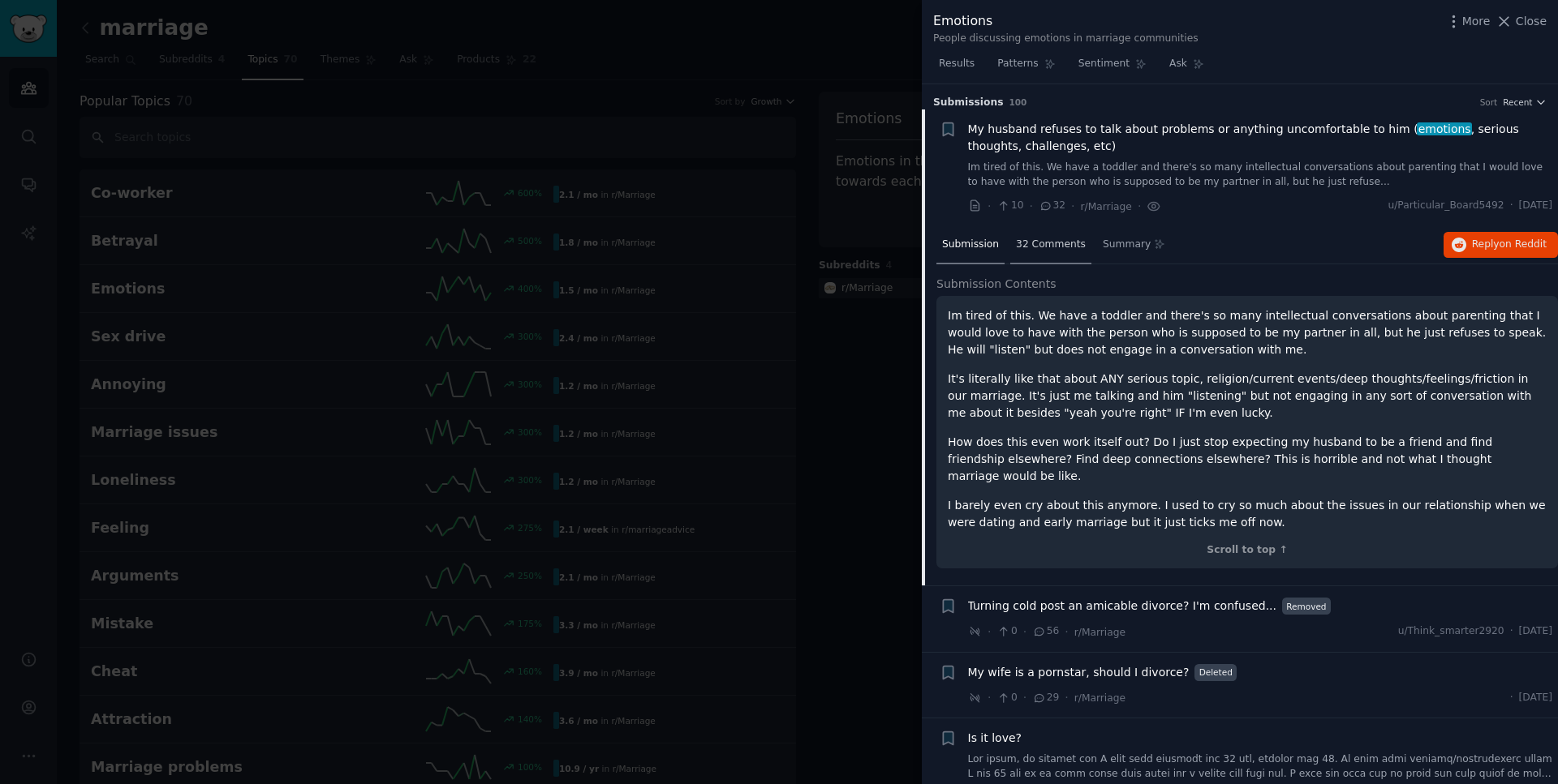
click at [1053, 243] on span "32 Comments" at bounding box center [1050, 245] width 70 height 14
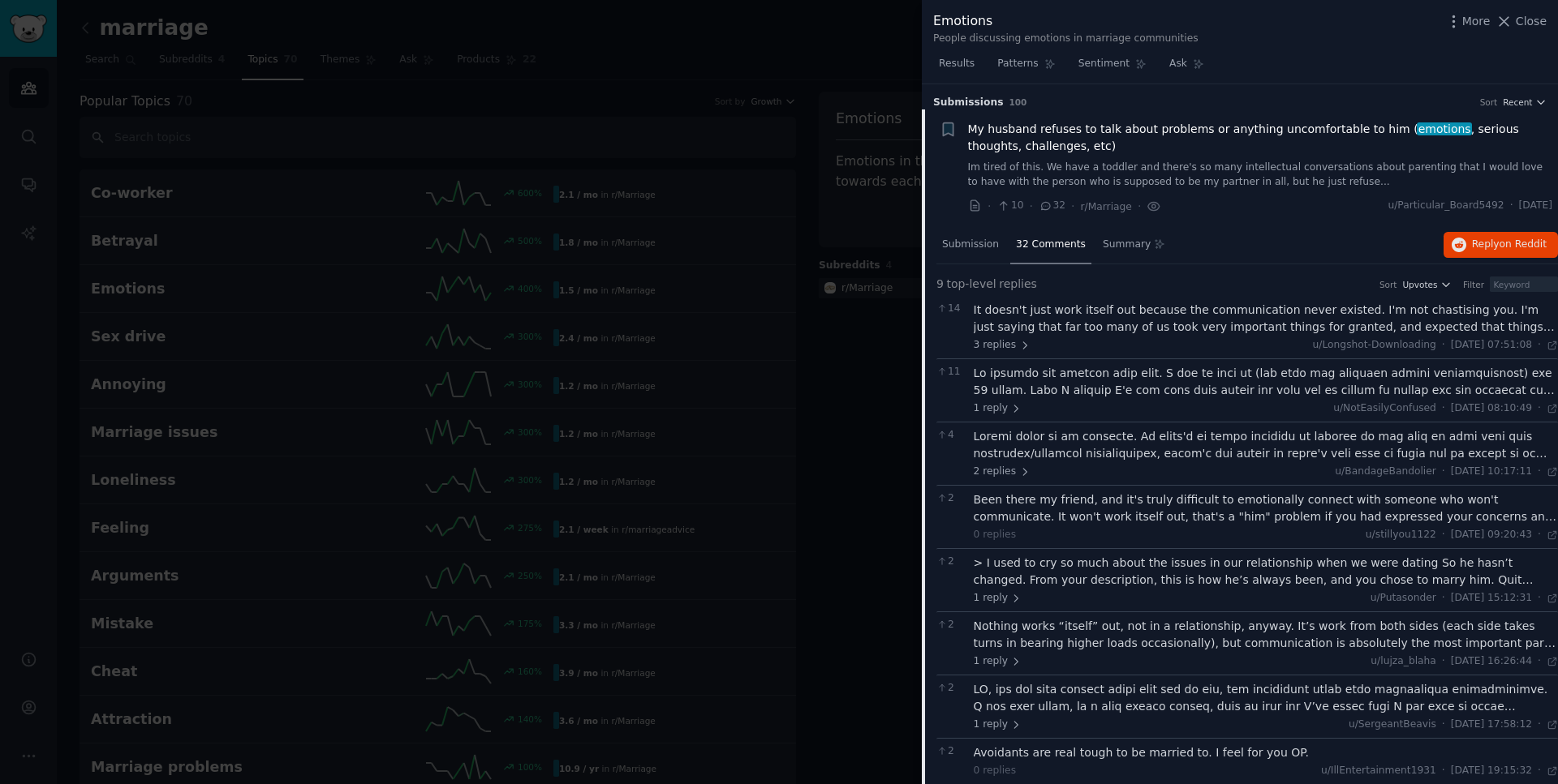
drag, startPoint x: 1508, startPoint y: 25, endPoint x: 1352, endPoint y: 1, distance: 157.8
click at [1507, 26] on icon at bounding box center [1504, 21] width 17 height 17
